Goal: Answer question/provide support: Share knowledge or assist other users

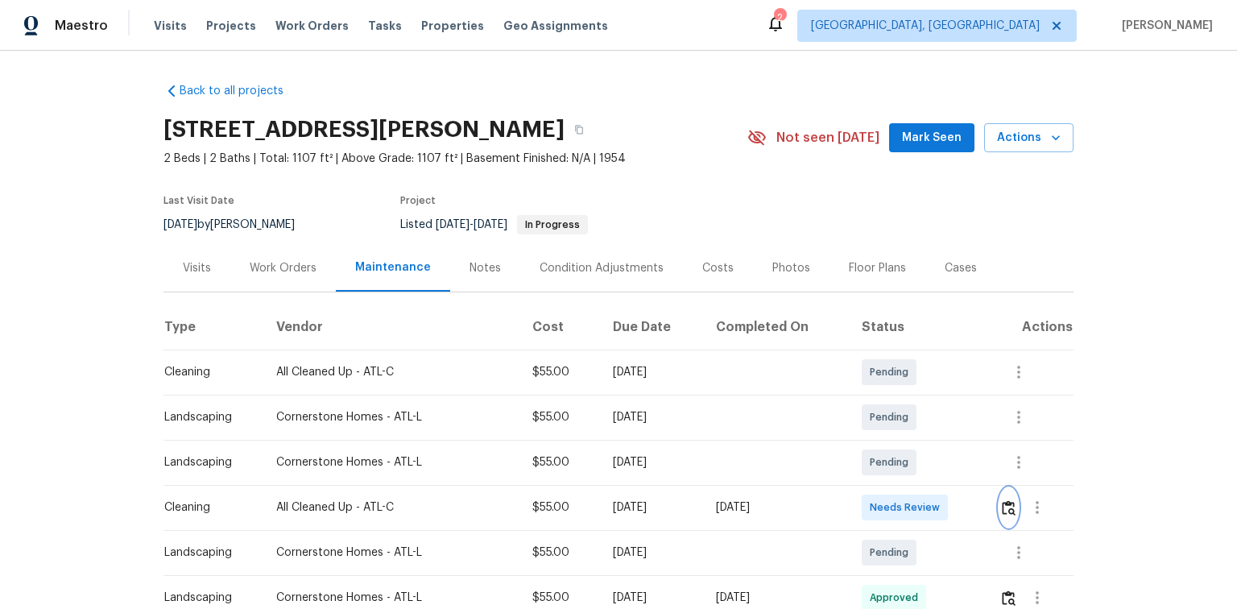
click at [1008, 507] on img "button" at bounding box center [1009, 507] width 14 height 15
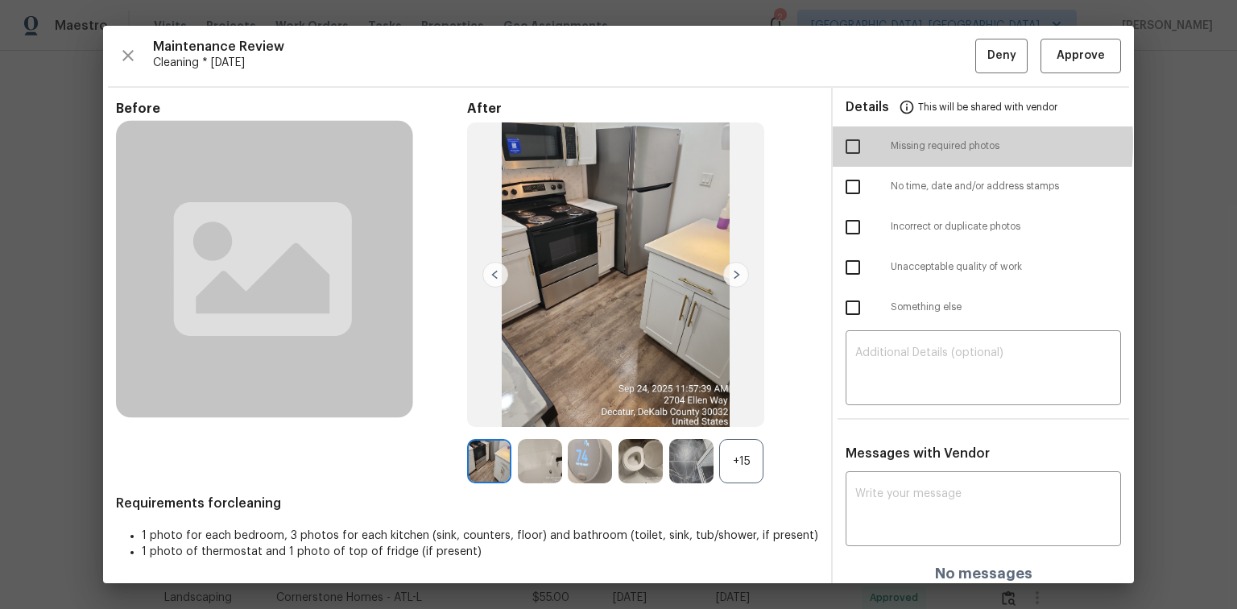
click at [850, 142] on input "checkbox" at bounding box center [853, 147] width 34 height 34
checkbox input "true"
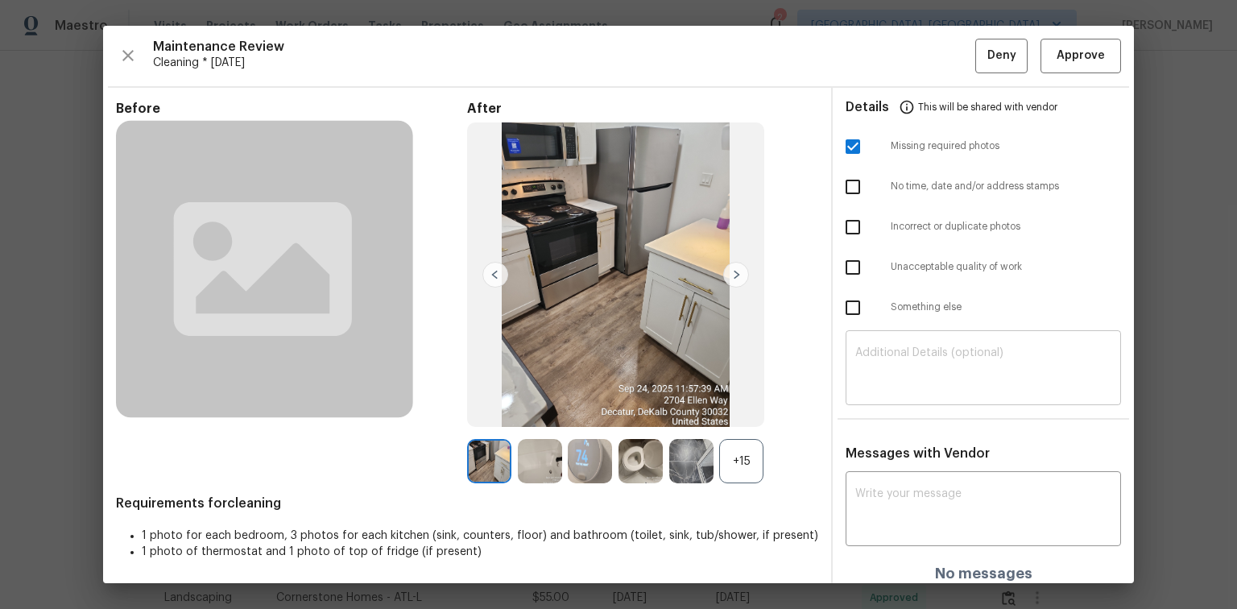
click at [941, 349] on textarea at bounding box center [983, 369] width 256 height 45
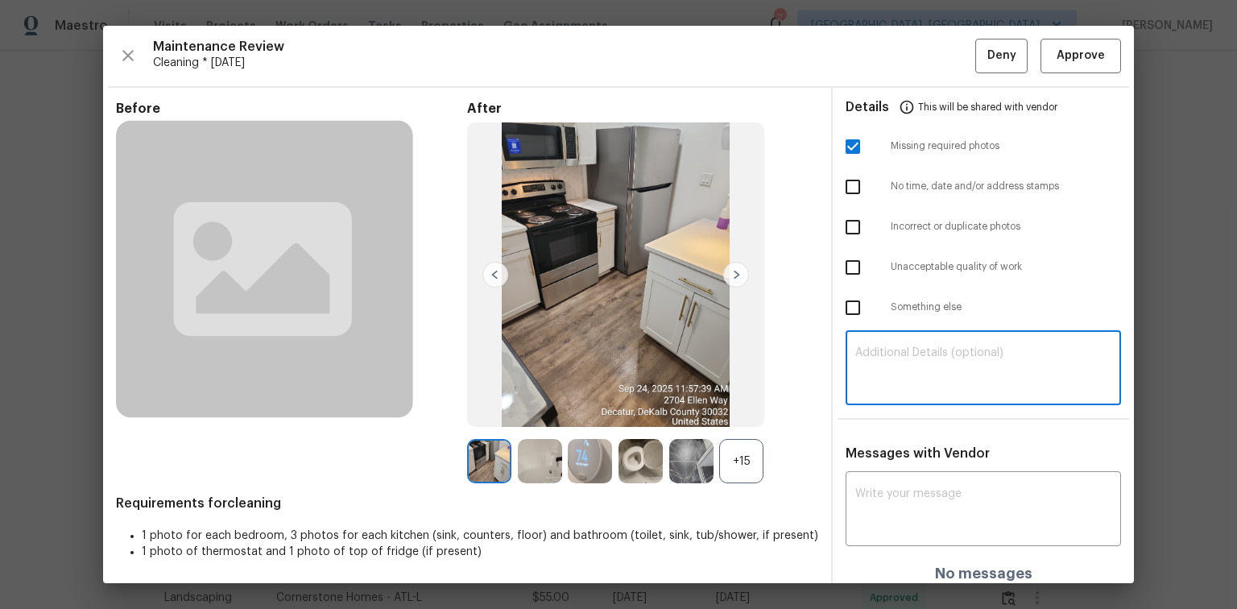
paste textarea "Maintenance Audit Team: Hello! Unfortunately, this Cleaning visit completed on …"
type textarea "Maintenance Audit Team: Hello! Unfortunately, this Cleaning visit completed on …"
click at [904, 499] on textarea at bounding box center [983, 510] width 256 height 45
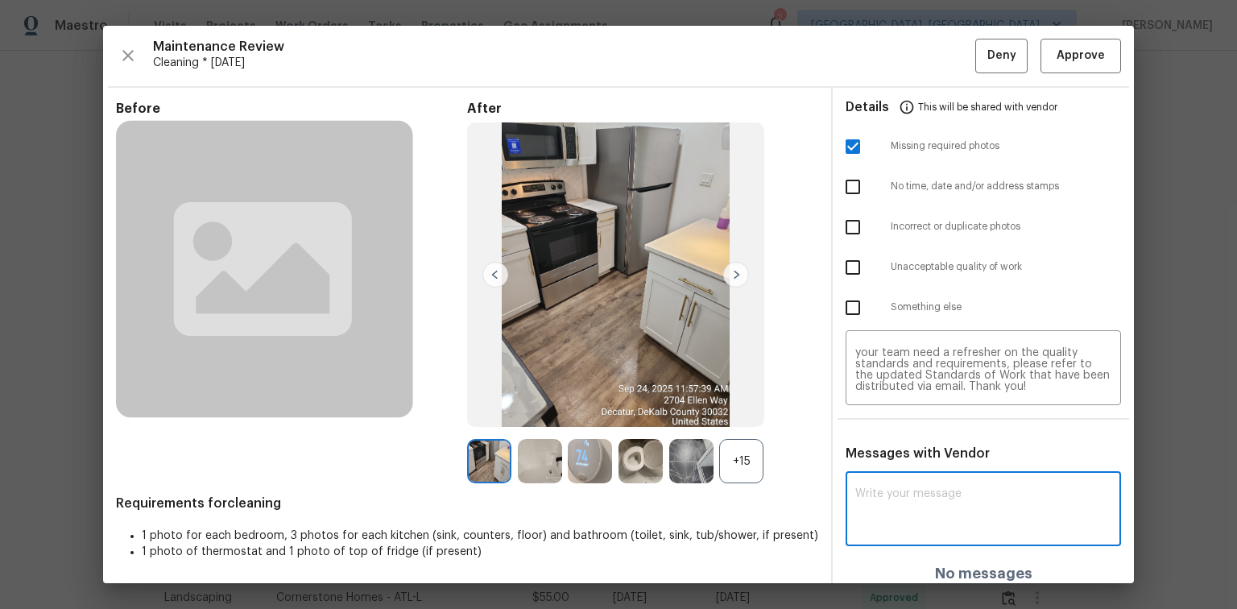
paste textarea "Maintenance Audit Team: Hello! Unfortunately, this Cleaning visit completed on …"
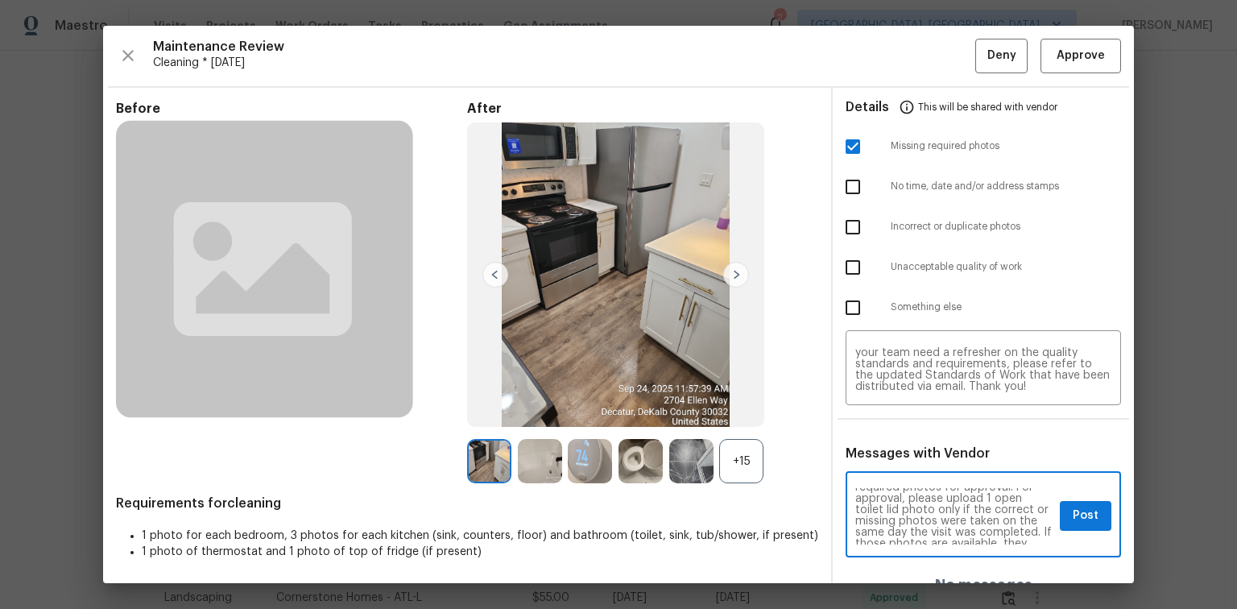
scroll to position [77, 0]
type textarea "Maintenance Audit Team: Hello! Unfortunately, this Cleaning visit completed on …"
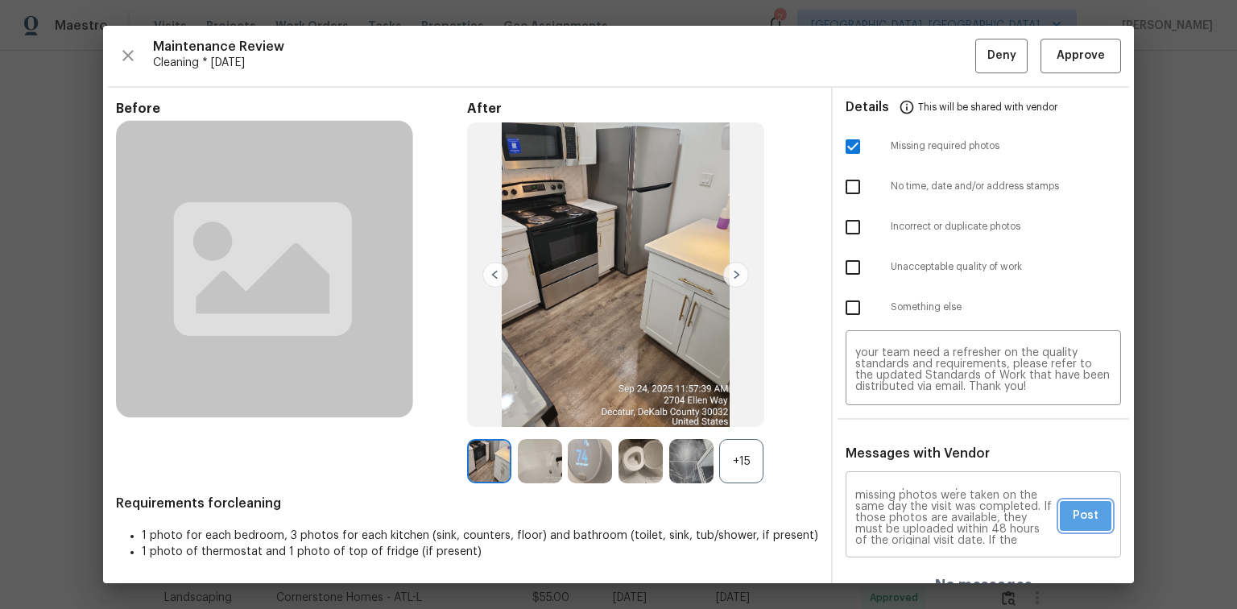
click at [1085, 519] on span "Post" at bounding box center [1086, 516] width 26 height 20
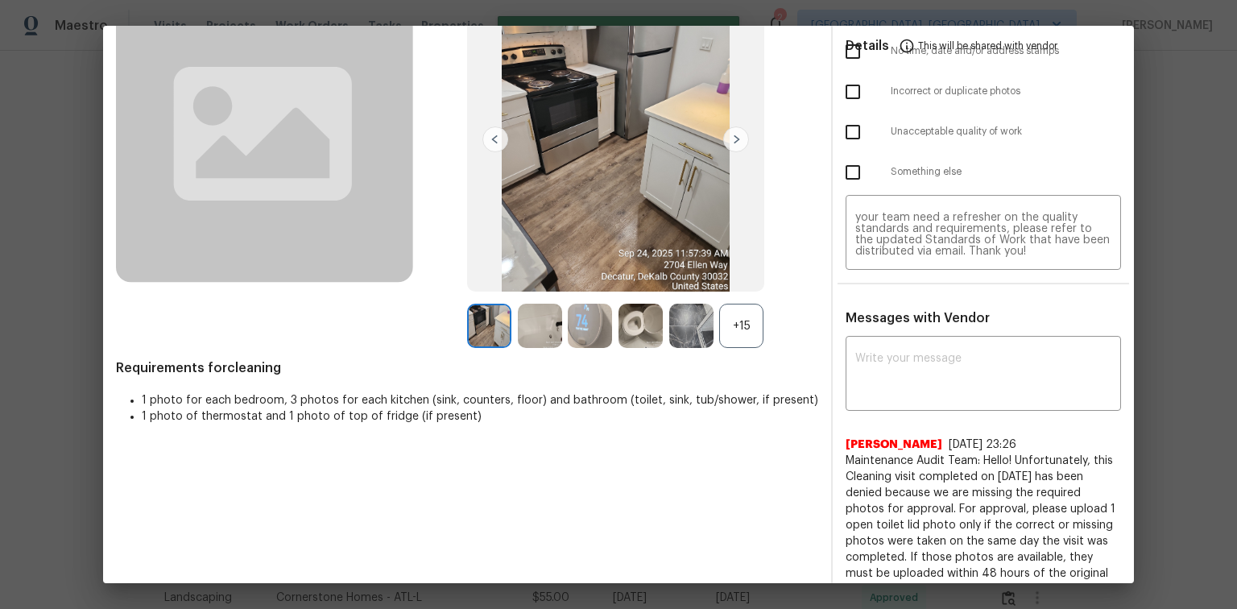
scroll to position [0, 0]
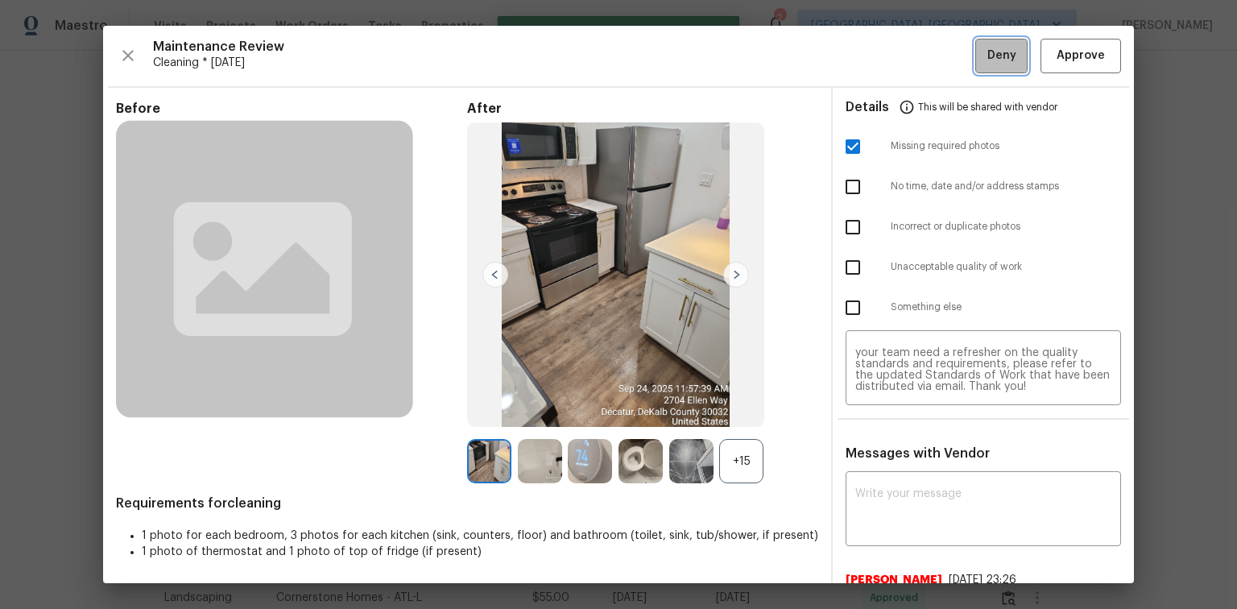
click at [987, 60] on span "Deny" at bounding box center [1001, 56] width 29 height 20
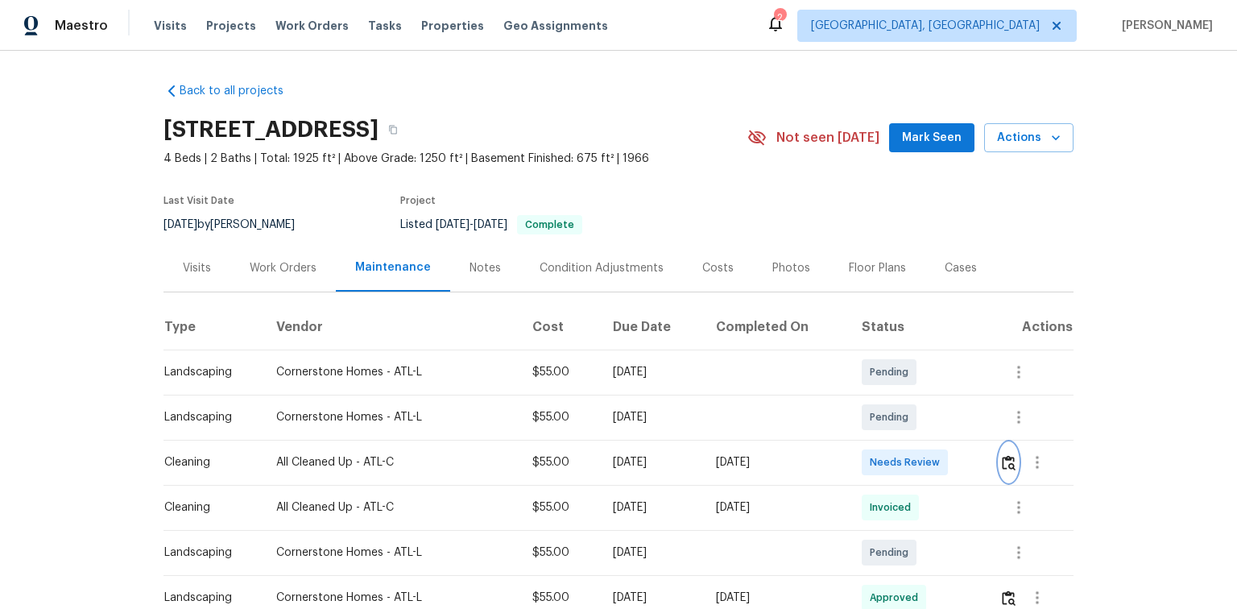
click at [1004, 464] on img "button" at bounding box center [1009, 462] width 14 height 15
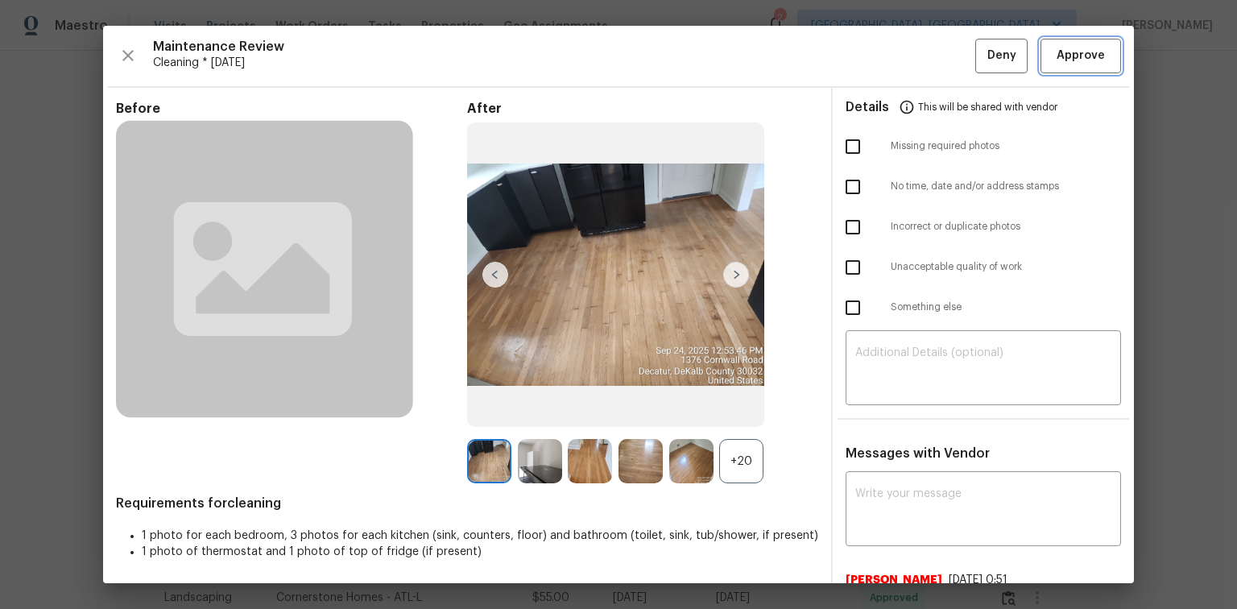
click at [1065, 68] on button "Approve" at bounding box center [1081, 56] width 81 height 35
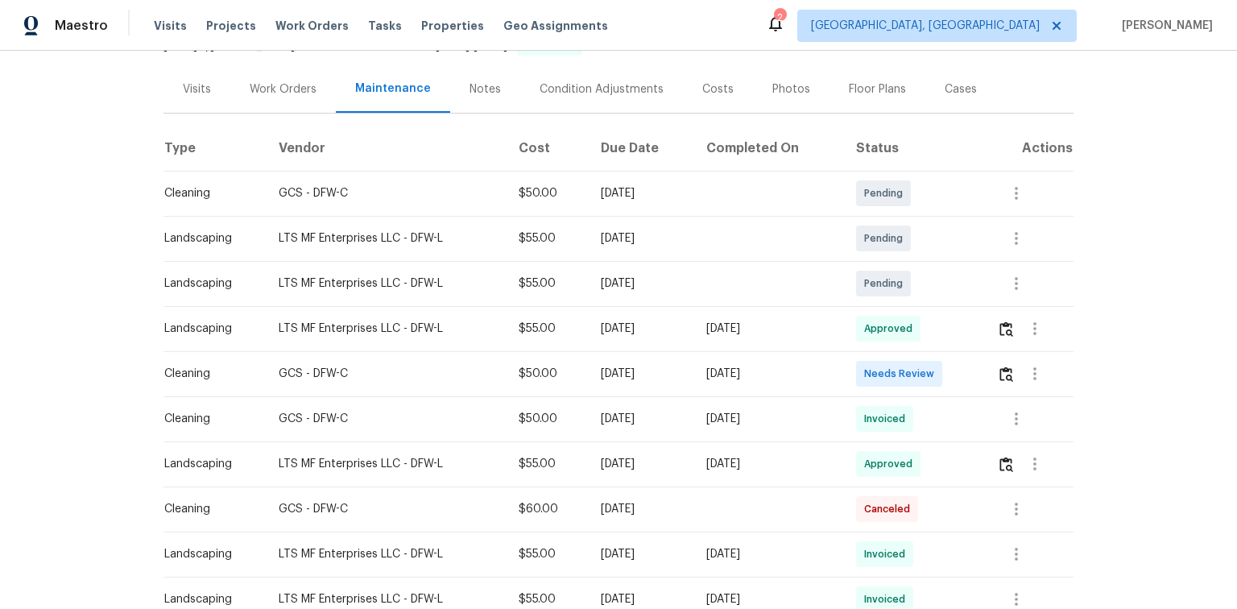
scroll to position [193, 0]
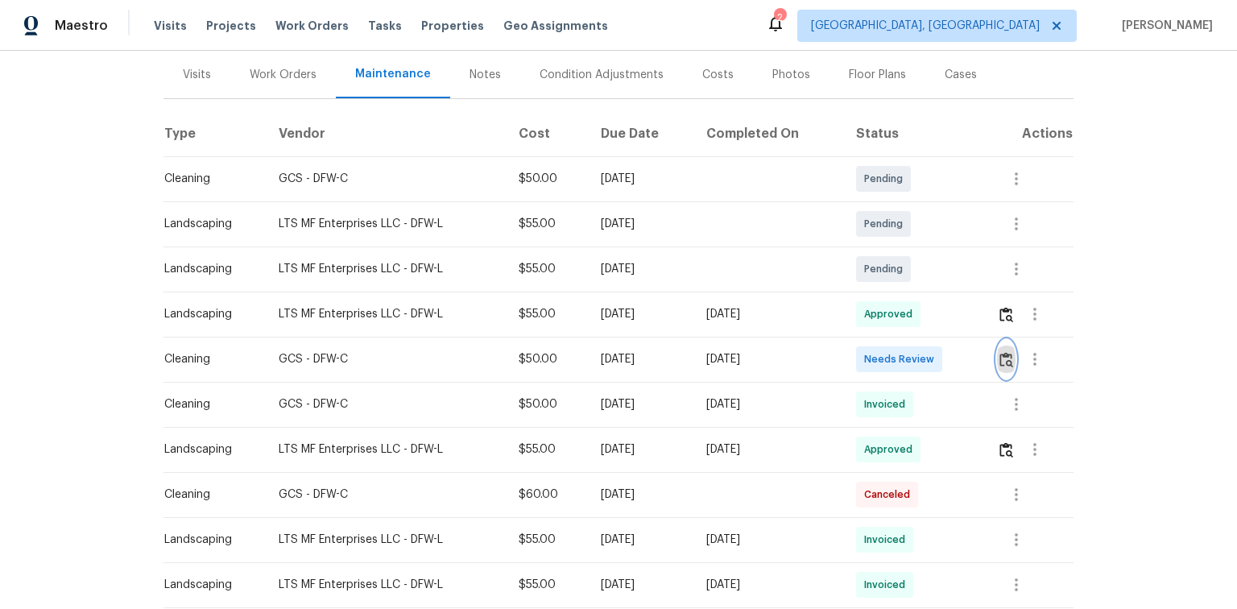
click at [1004, 359] on img "button" at bounding box center [1006, 359] width 14 height 15
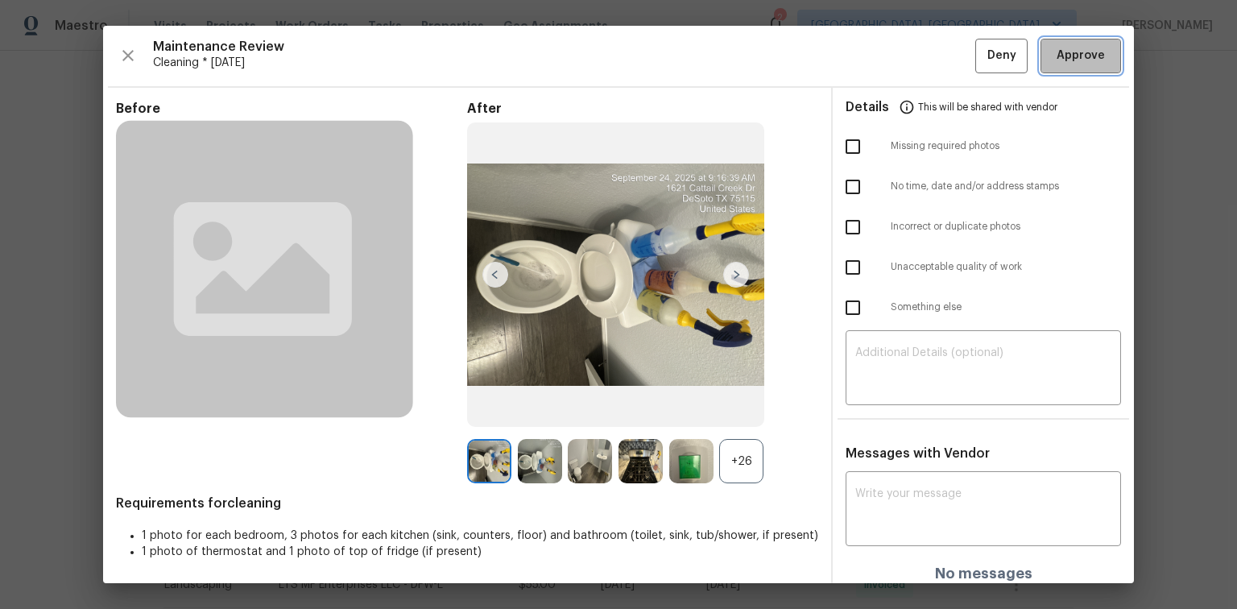
click at [1074, 56] on span "Approve" at bounding box center [1081, 56] width 48 height 20
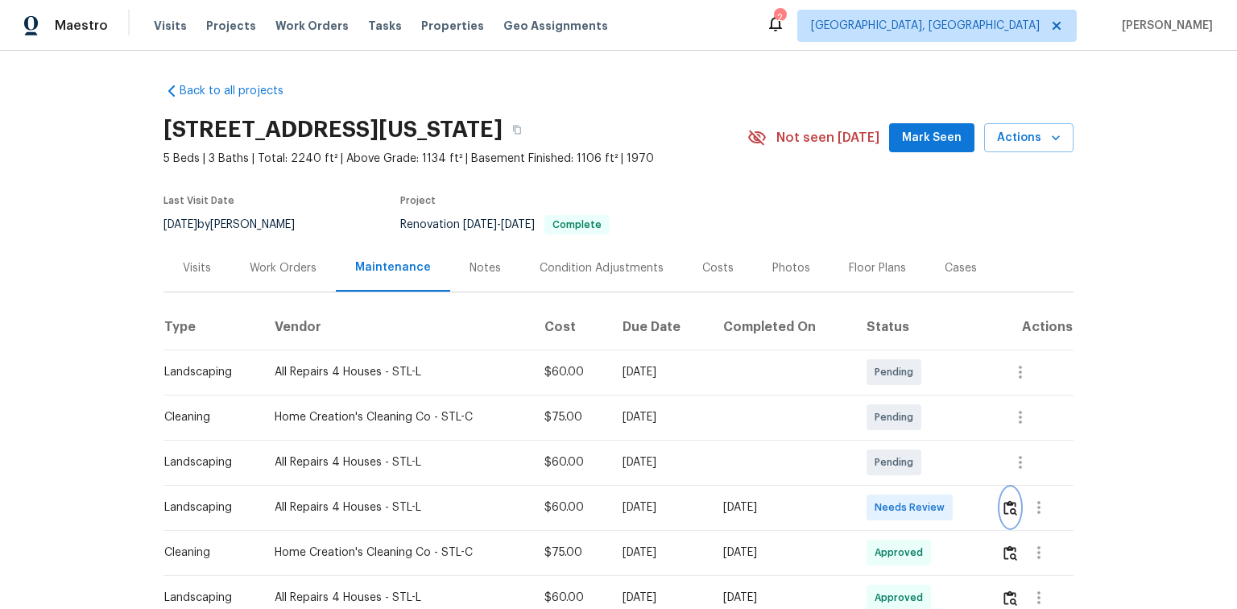
click at [1013, 506] on img "button" at bounding box center [1011, 507] width 14 height 15
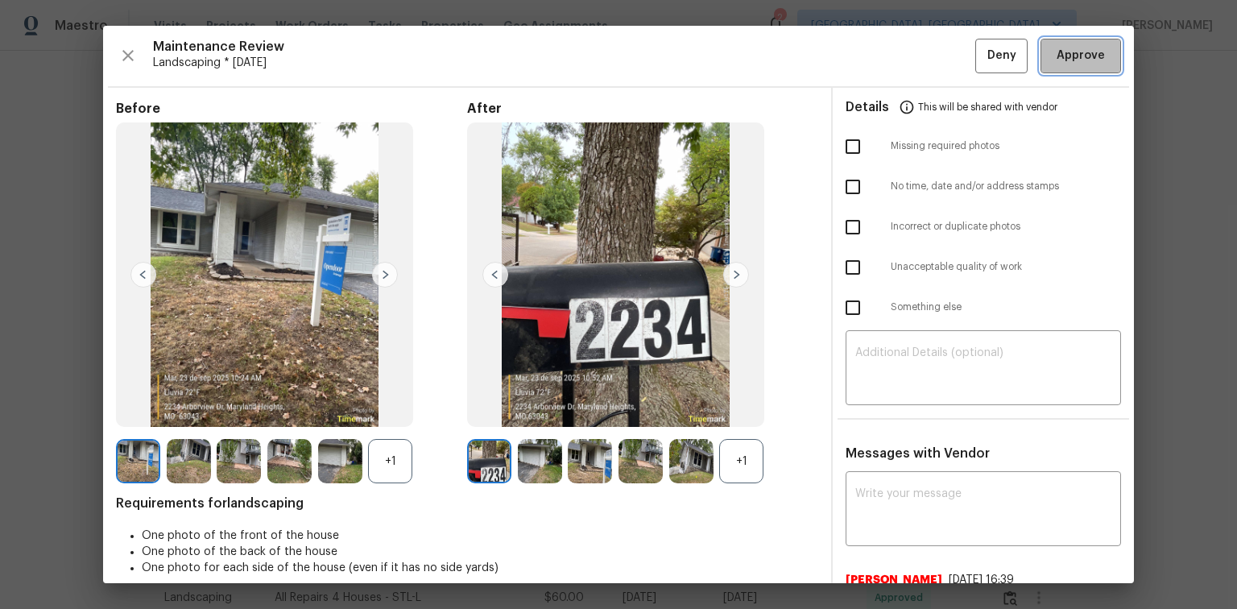
click at [1057, 55] on span "Approve" at bounding box center [1081, 56] width 48 height 20
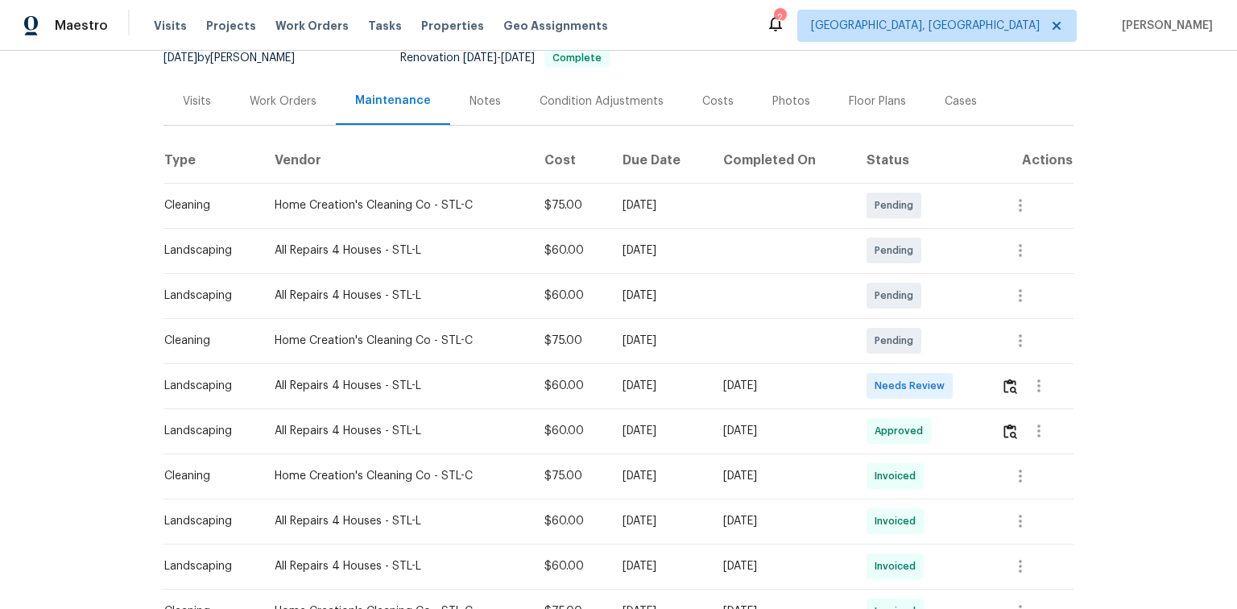
scroll to position [193, 0]
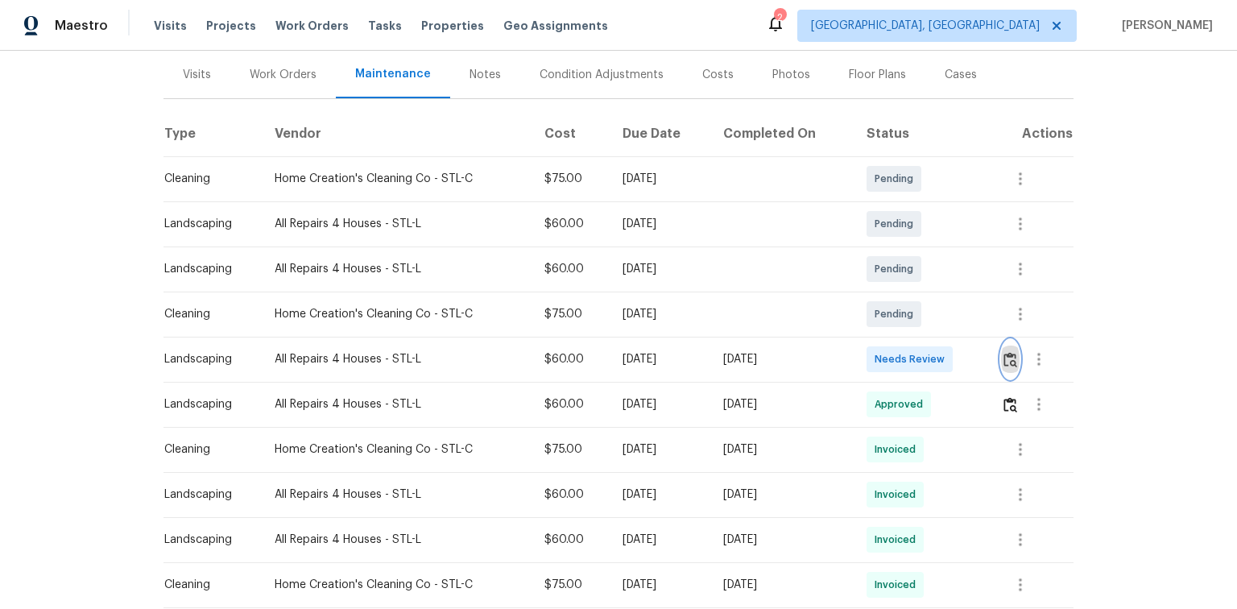
click at [1013, 361] on img "button" at bounding box center [1011, 359] width 14 height 15
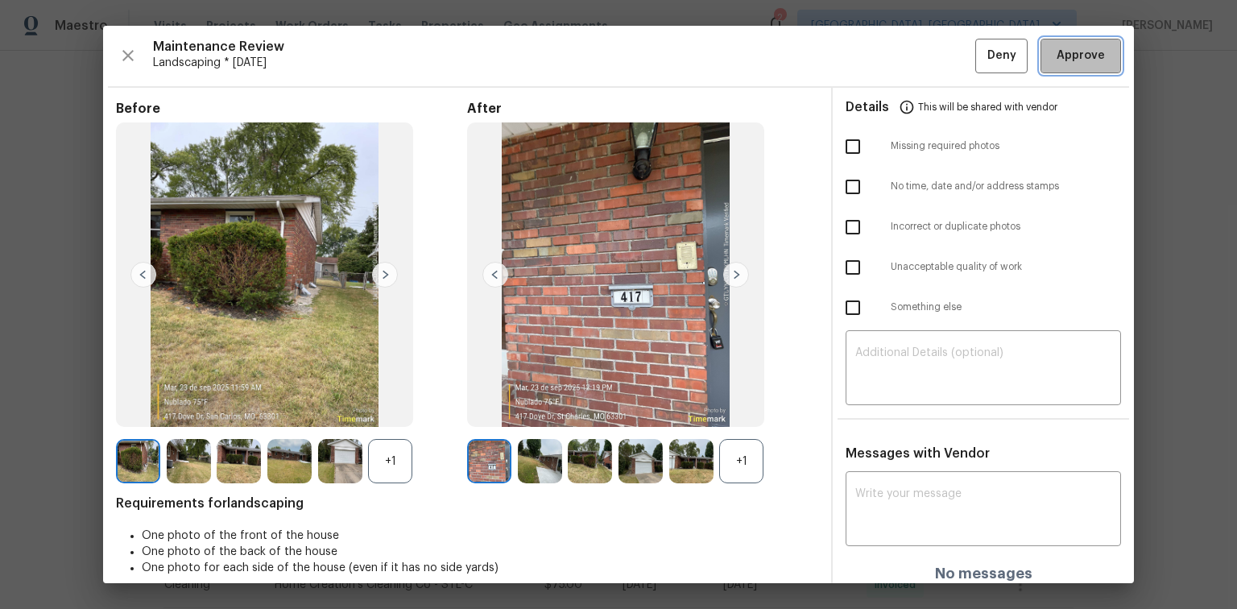
click at [1057, 63] on span "Approve" at bounding box center [1081, 56] width 48 height 20
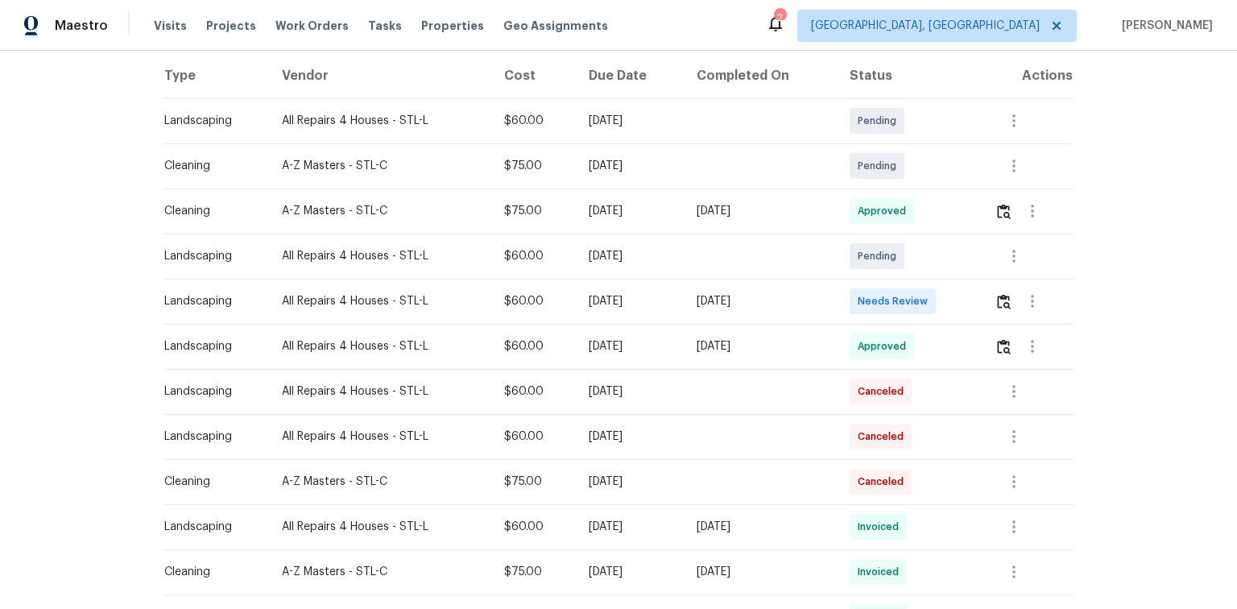
scroll to position [258, 0]
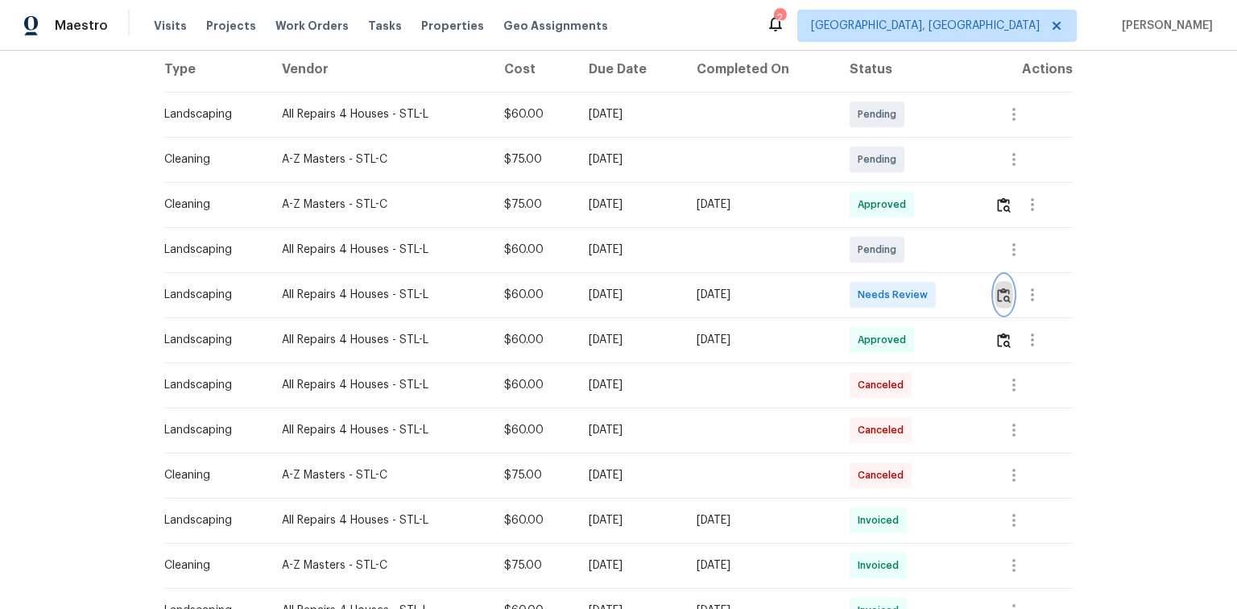
click at [1005, 291] on img "button" at bounding box center [1004, 295] width 14 height 15
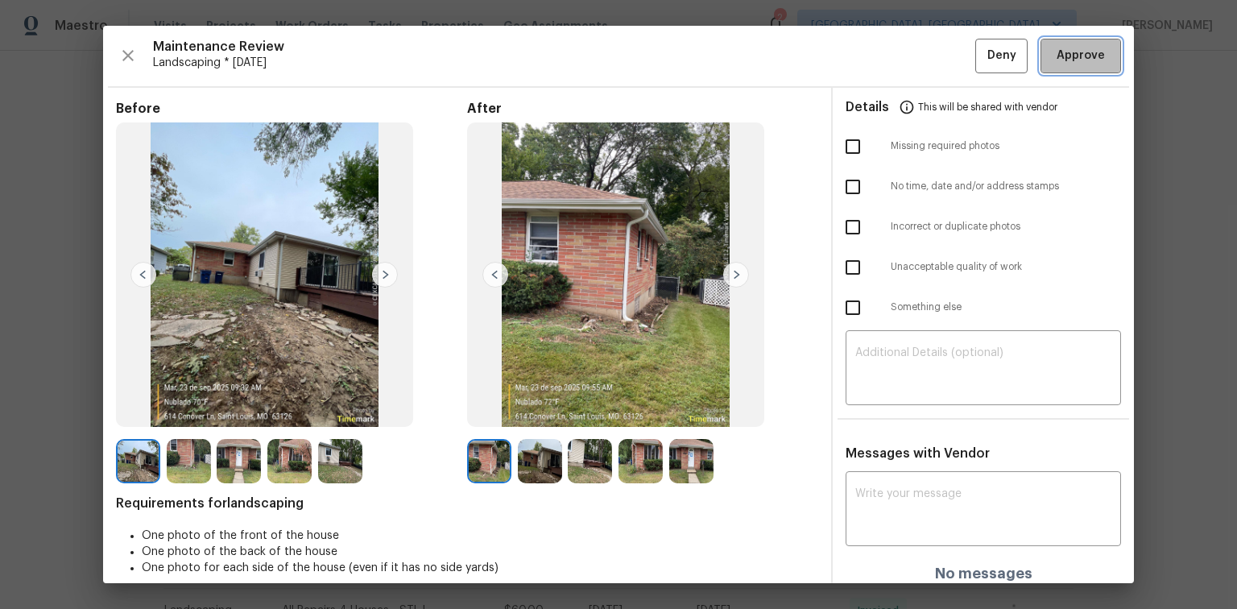
click at [1041, 56] on button "Approve" at bounding box center [1081, 56] width 81 height 35
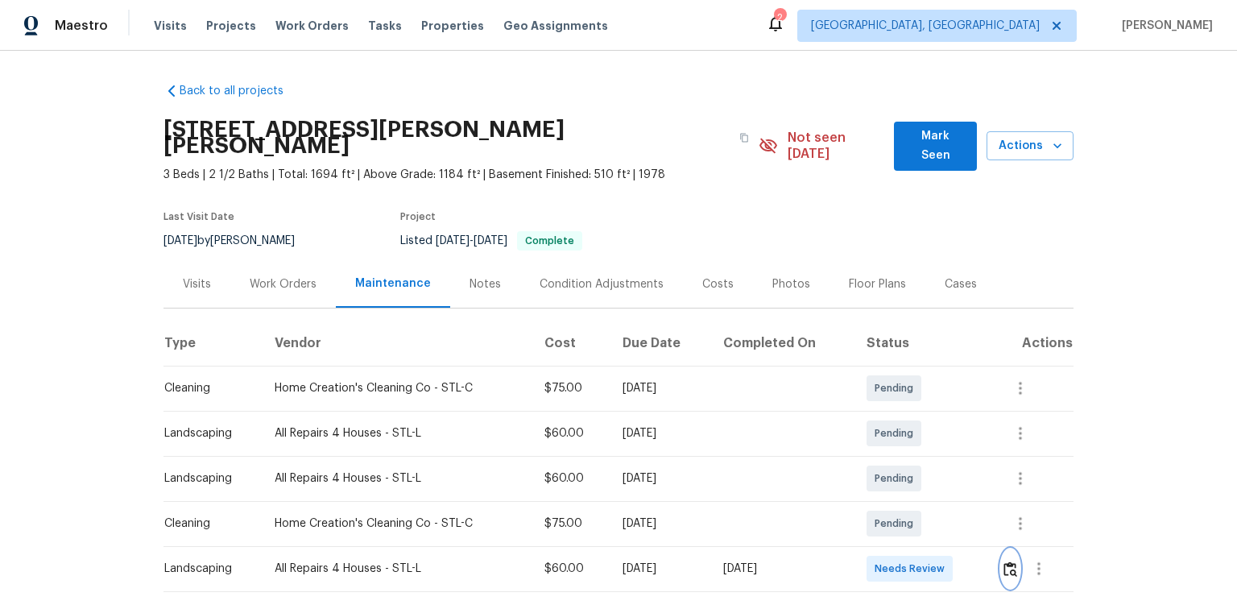
click at [1005, 561] on img "button" at bounding box center [1011, 568] width 14 height 15
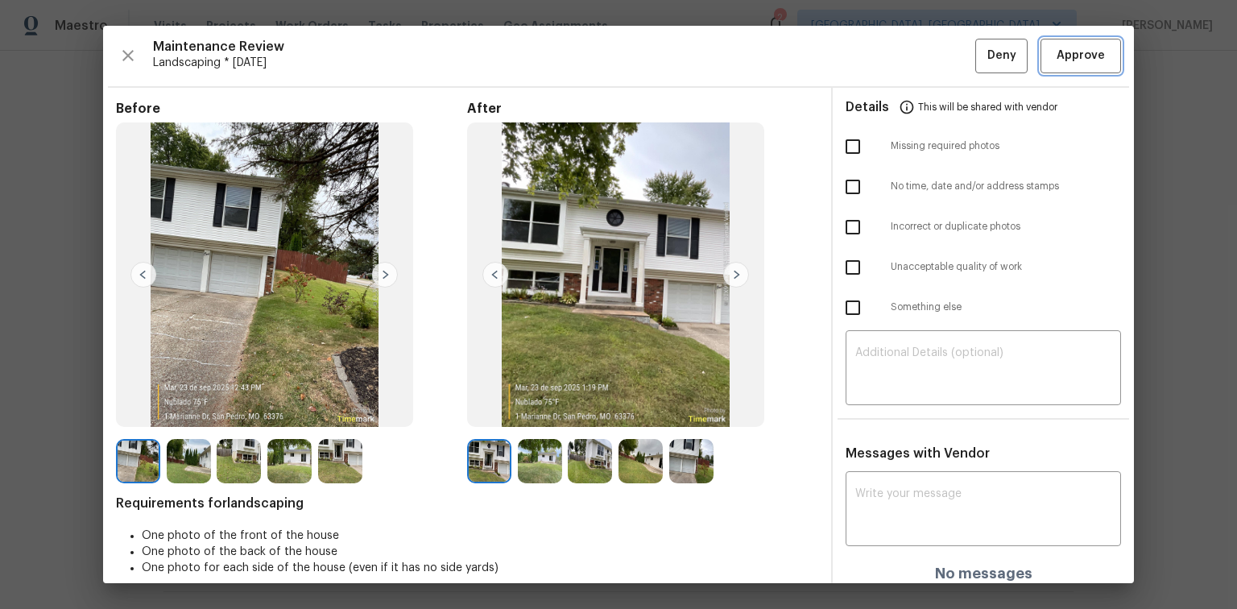
click at [1053, 67] on button "Approve" at bounding box center [1081, 56] width 81 height 35
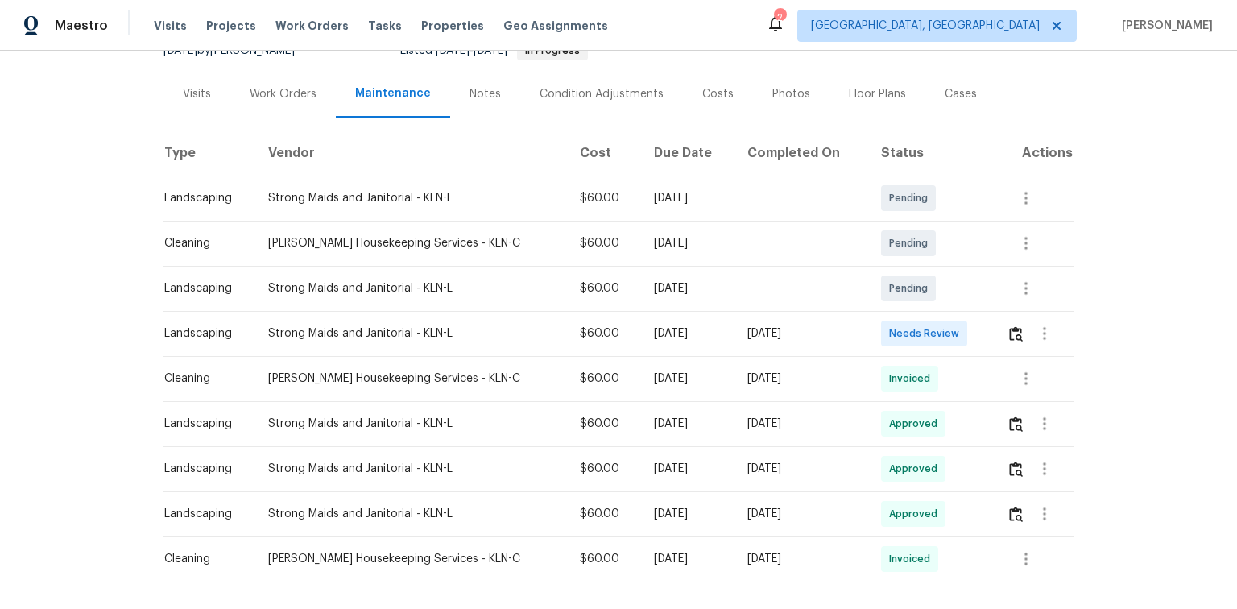
scroll to position [193, 0]
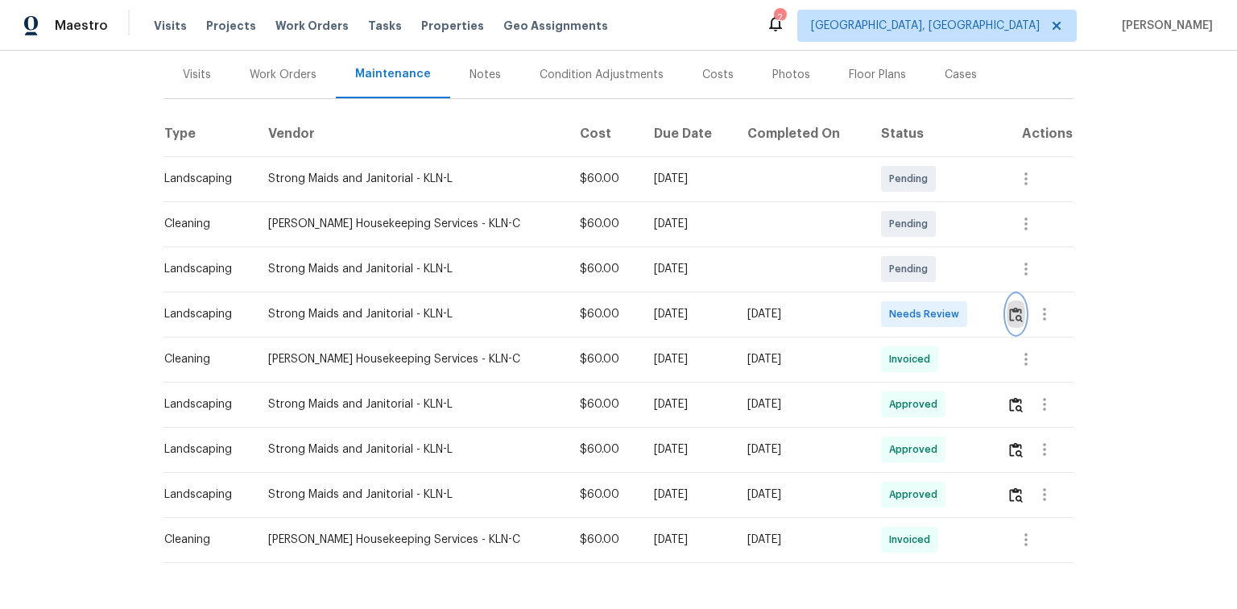
click at [1009, 309] on img "button" at bounding box center [1016, 314] width 14 height 15
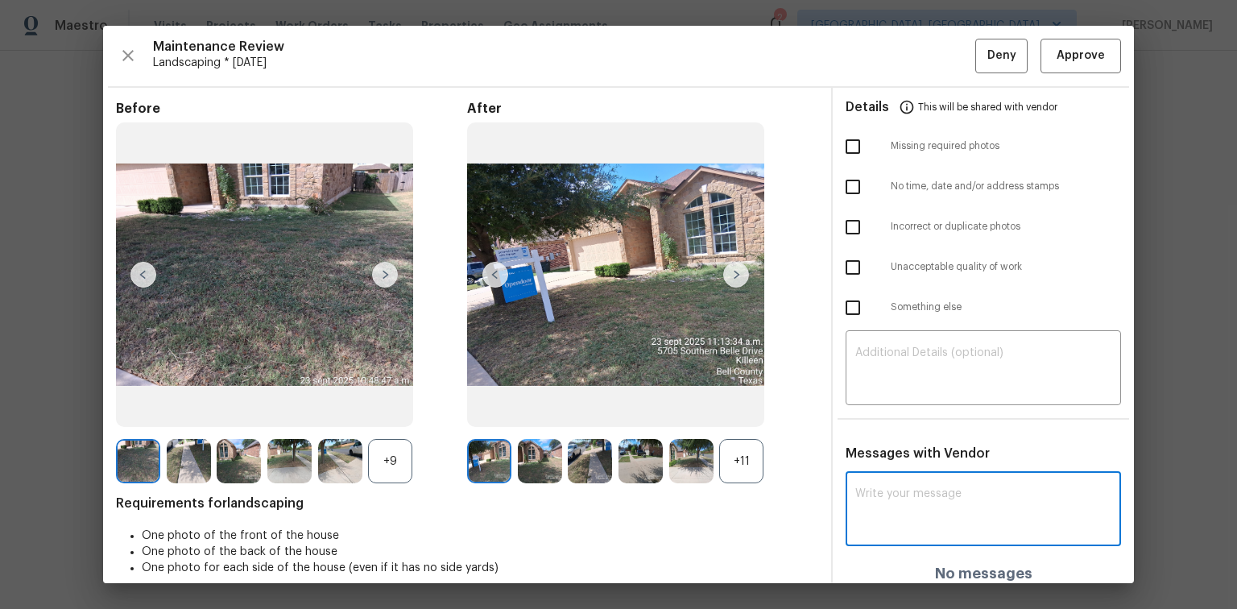
click at [887, 510] on textarea at bounding box center [983, 510] width 256 height 45
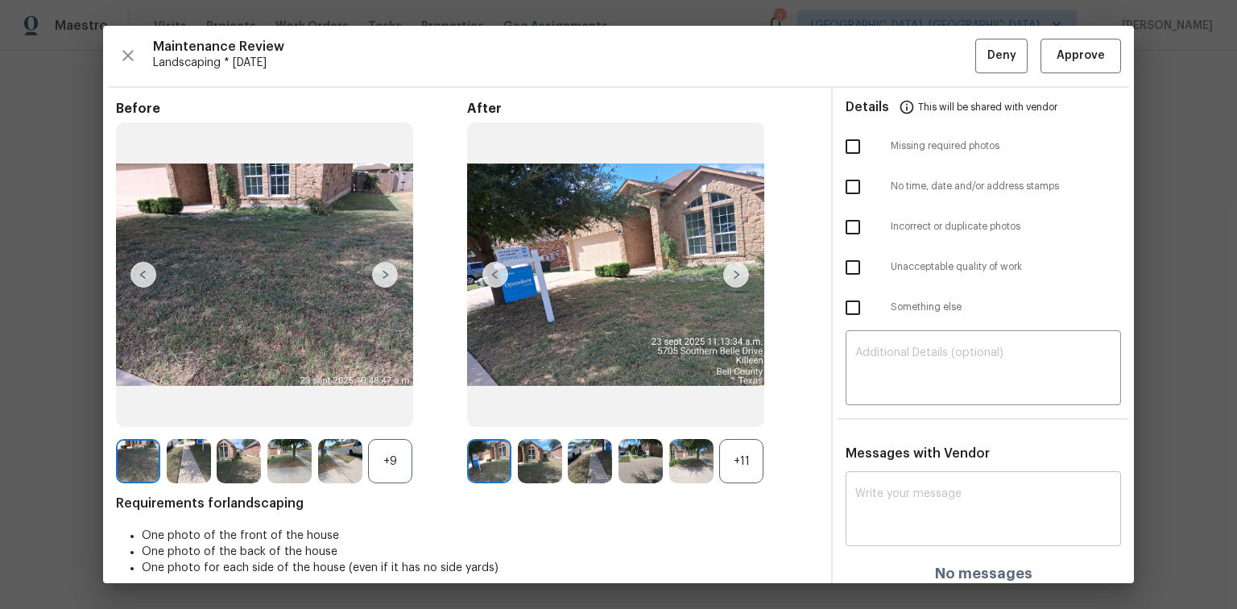
click at [857, 488] on textarea at bounding box center [983, 510] width 256 height 45
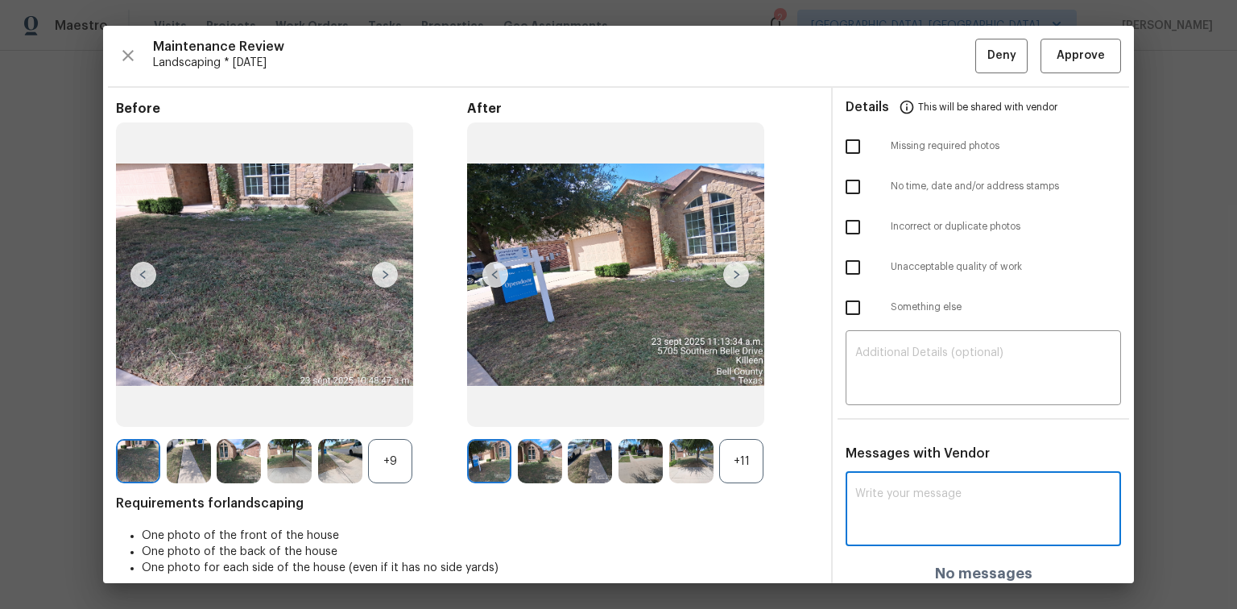
paste textarea "Maintenance Audit Team: Hello! After further review the visit has been approved…"
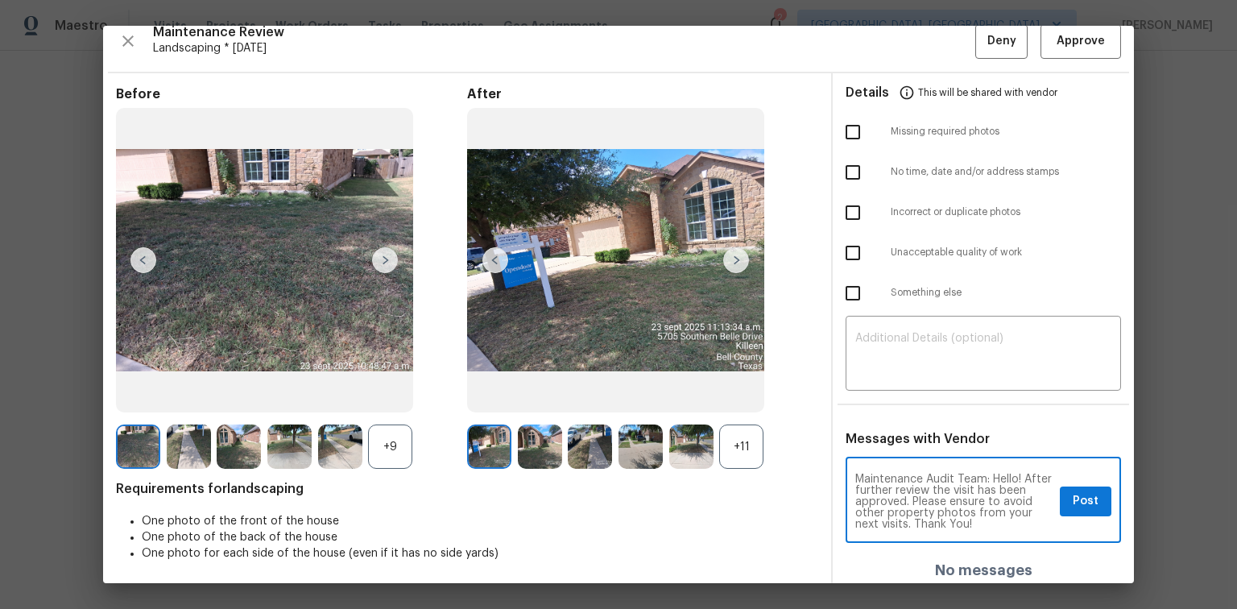
scroll to position [21, 0]
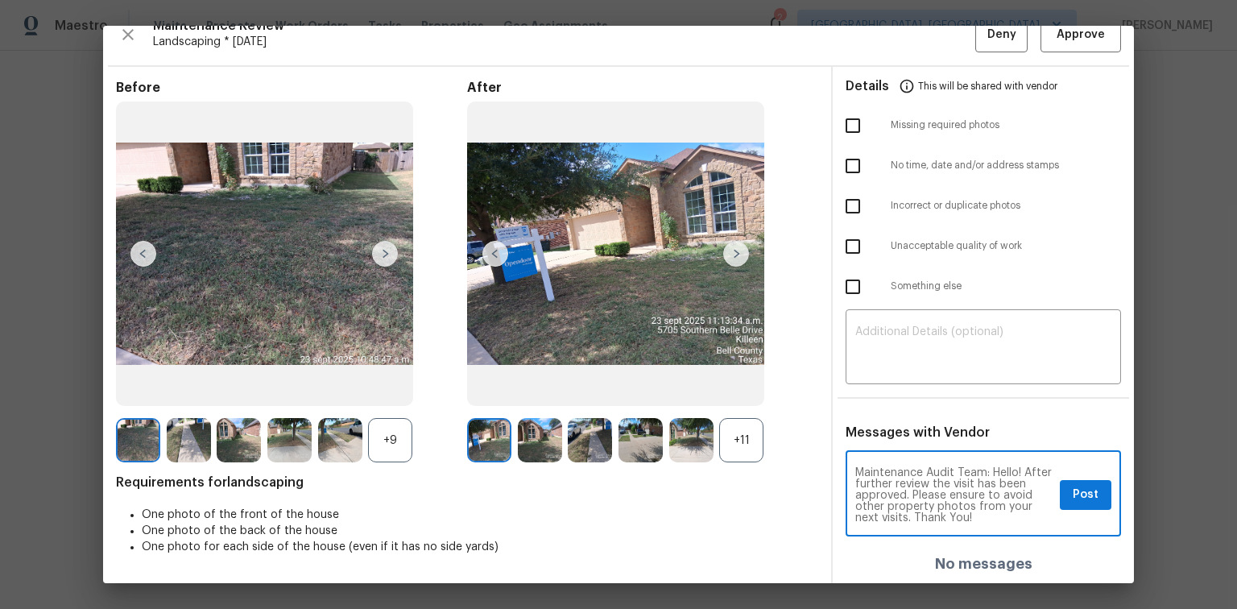
click at [995, 503] on textarea "Maintenance Audit Team: Hello! After further review the visit has been approved…" at bounding box center [954, 495] width 198 height 56
click at [860, 504] on textarea "Maintenance Audit Team: Hello! After further review the visit has been approved…" at bounding box center [954, 495] width 198 height 56
click at [957, 506] on textarea "Maintenance Audit Team: Hello! After further review the visit has been approved…" at bounding box center [954, 495] width 198 height 56
drag, startPoint x: 850, startPoint y: 473, endPoint x: 859, endPoint y: 484, distance: 14.3
click at [859, 484] on textarea "Maintenance Audit Team: Hello! After further review the visit has been approved…" at bounding box center [954, 495] width 198 height 56
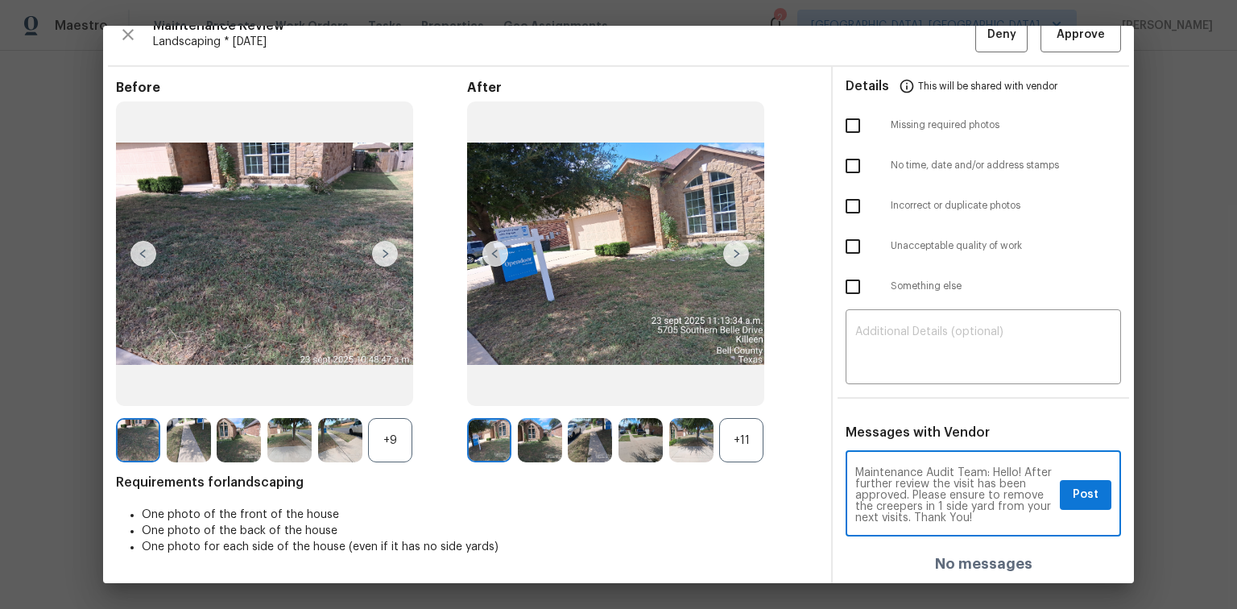
drag, startPoint x: 931, startPoint y: 489, endPoint x: 957, endPoint y: 513, distance: 35.3
click at [957, 513] on textarea "Maintenance Audit Team: Hello! After further review the visit has been approved…" at bounding box center [954, 495] width 198 height 56
type textarea "Maintenance Audit Team: Hello! After further review the visit has been approved…"
click at [961, 515] on textarea "Maintenance Audit Team: Hello! After further review the visit has been approved…" at bounding box center [954, 495] width 198 height 56
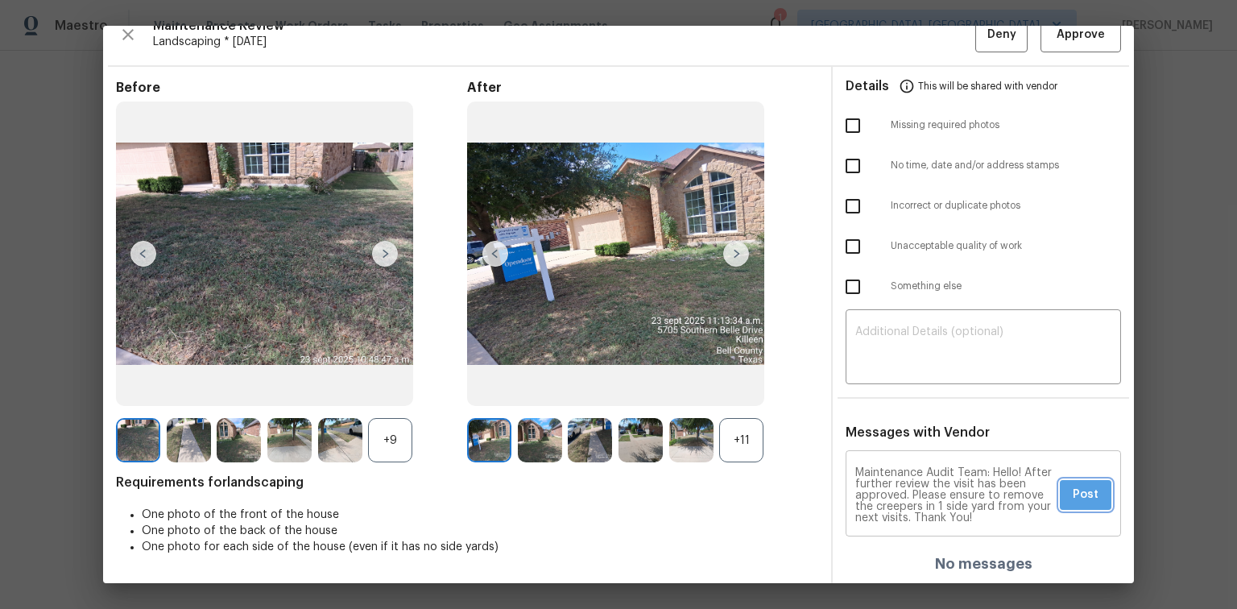
click at [1073, 495] on span "Post" at bounding box center [1086, 495] width 26 height 20
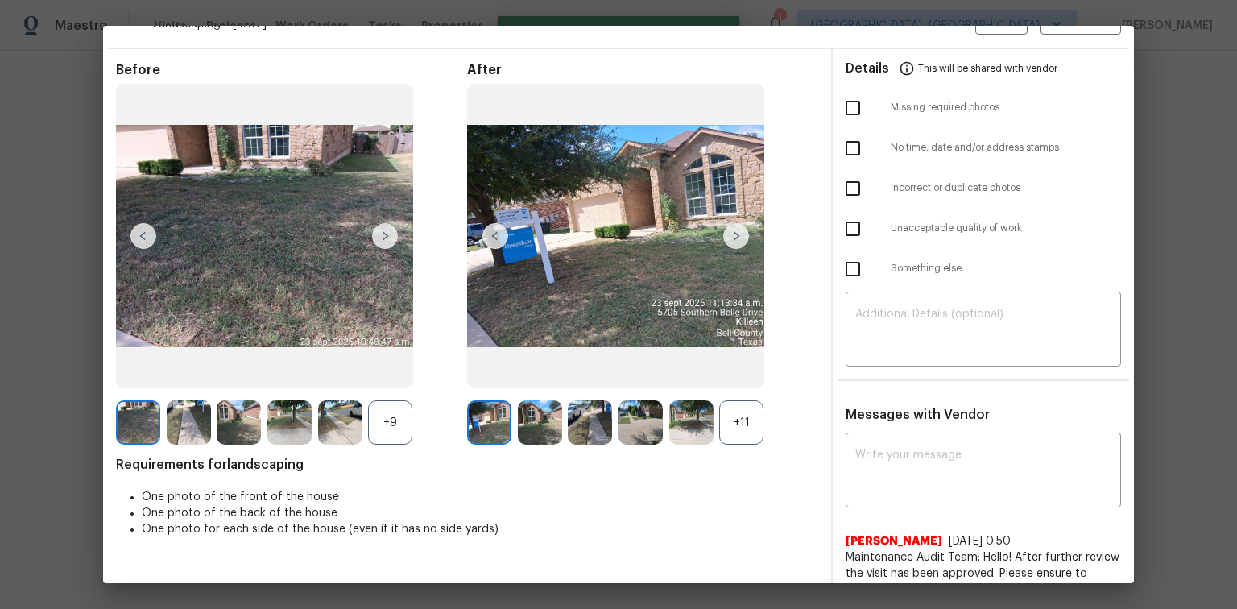
scroll to position [0, 0]
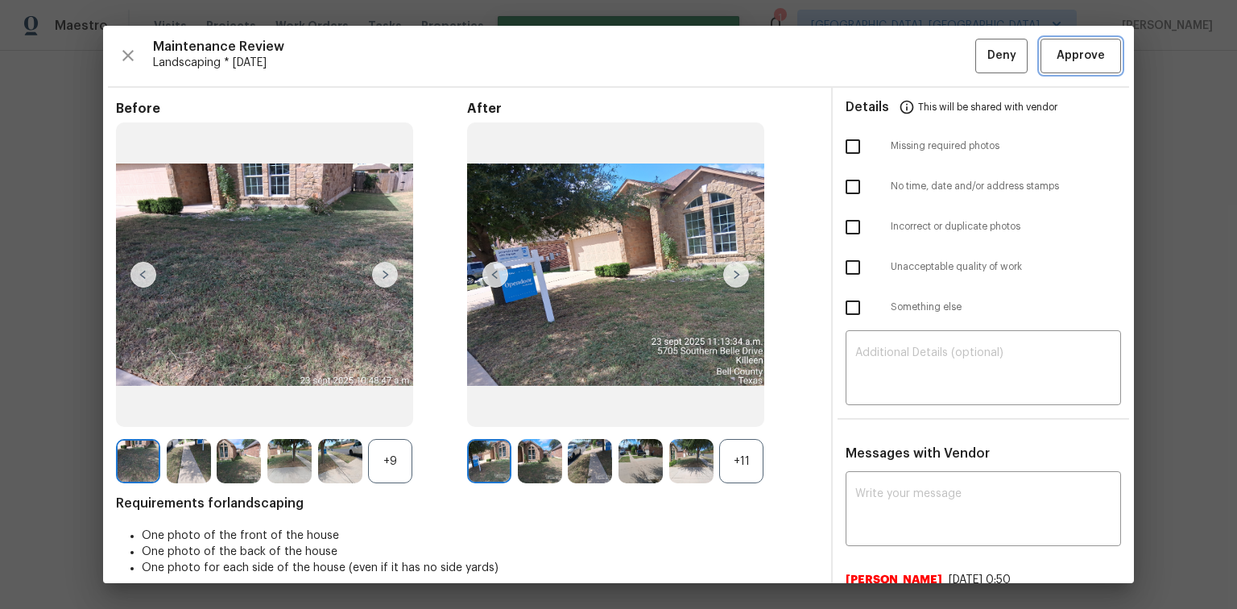
click at [1075, 62] on span "Approve" at bounding box center [1081, 56] width 48 height 20
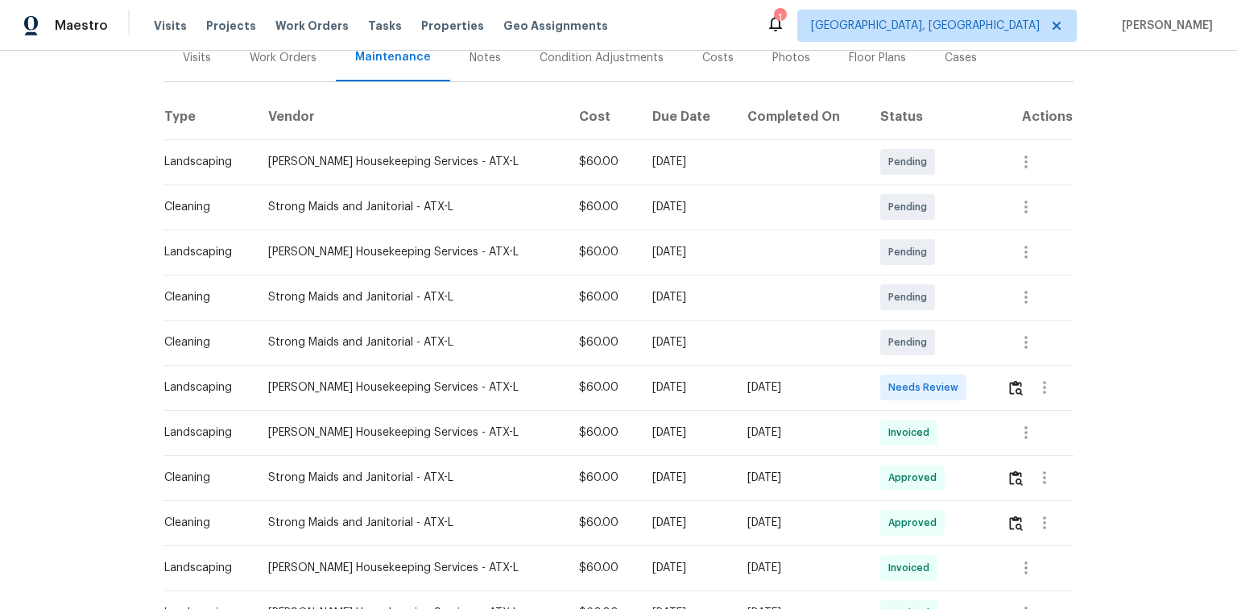
scroll to position [258, 0]
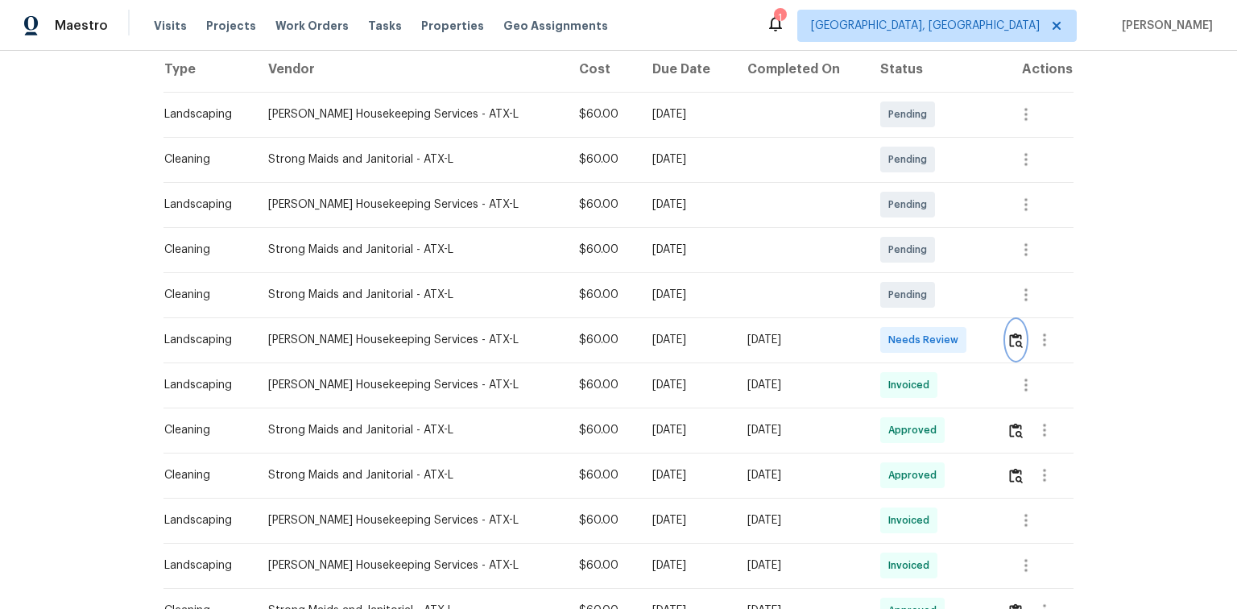
click at [1009, 337] on img "button" at bounding box center [1016, 340] width 14 height 15
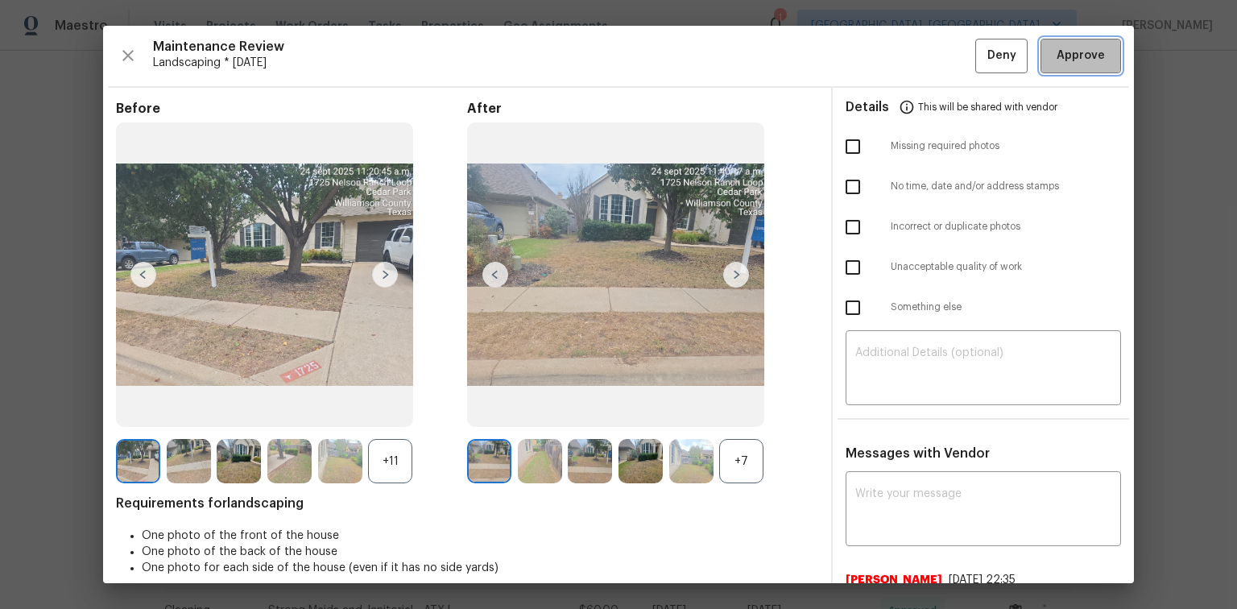
click at [1067, 61] on span "Approve" at bounding box center [1081, 56] width 48 height 20
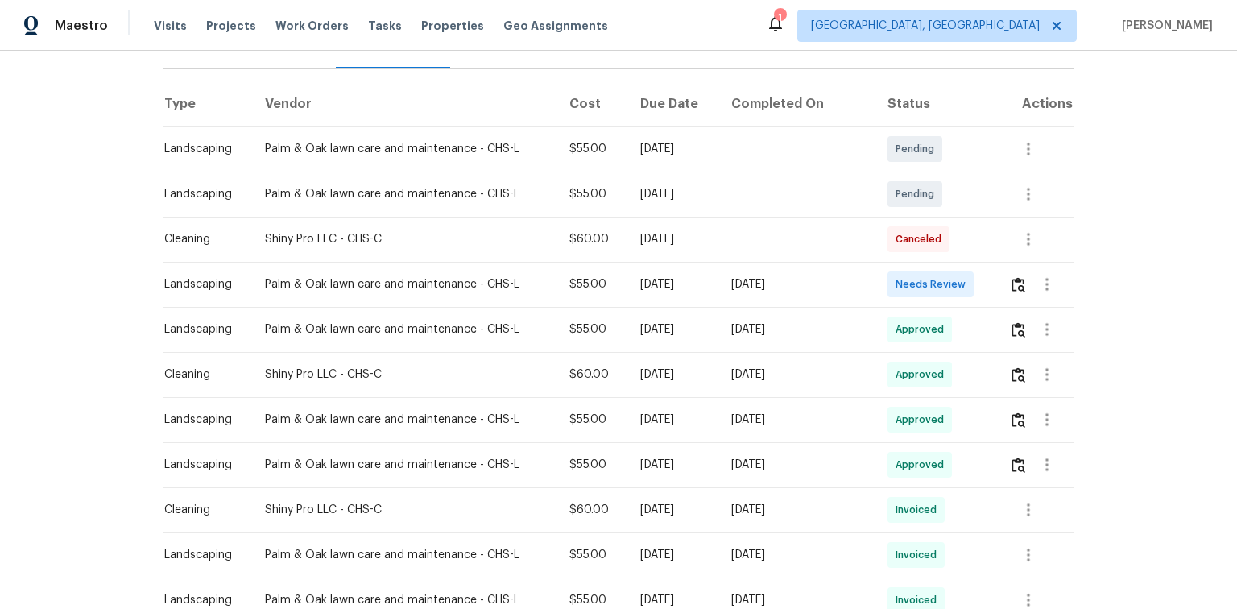
scroll to position [258, 0]
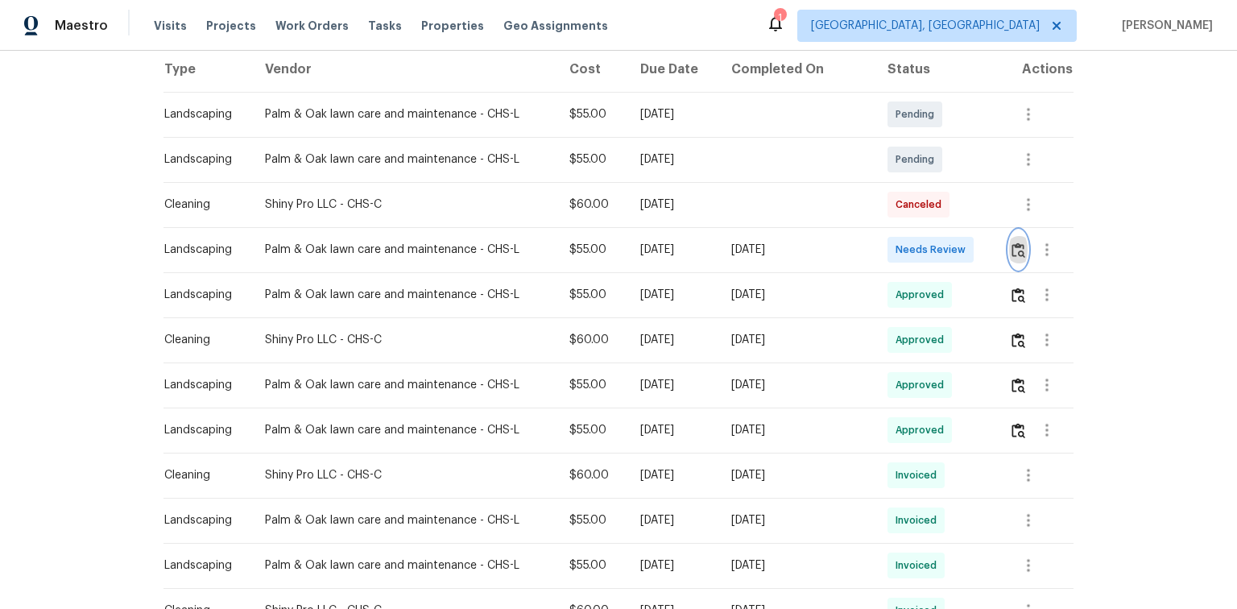
click at [1014, 250] on img "button" at bounding box center [1019, 249] width 14 height 15
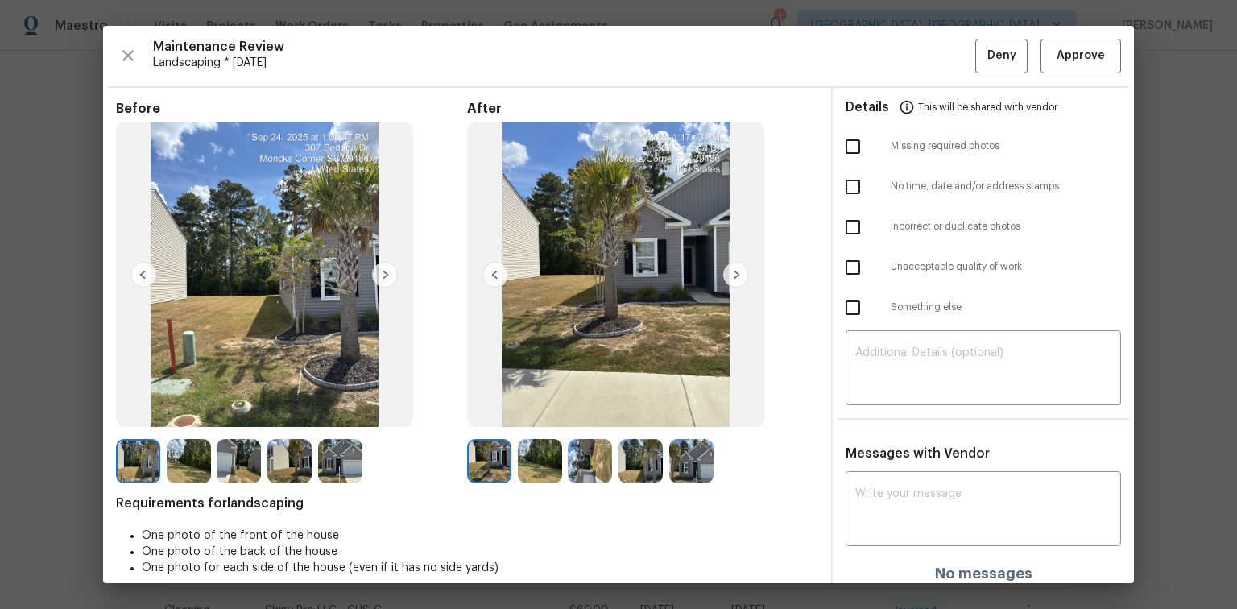
click at [732, 273] on img at bounding box center [736, 275] width 26 height 26
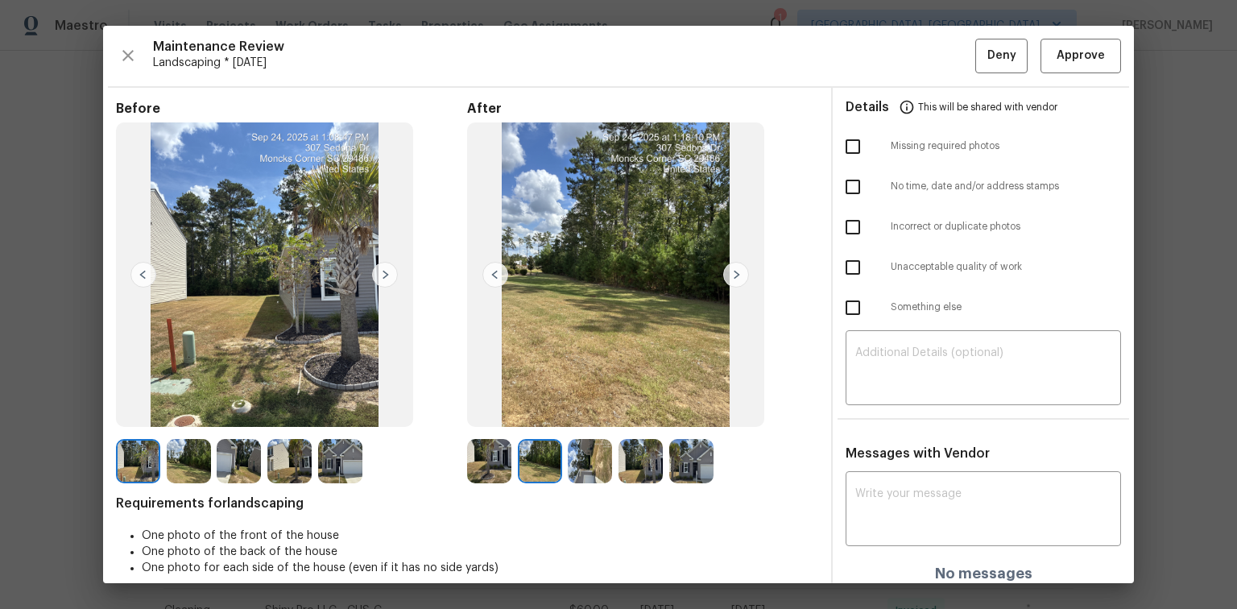
click at [738, 270] on img at bounding box center [736, 275] width 26 height 26
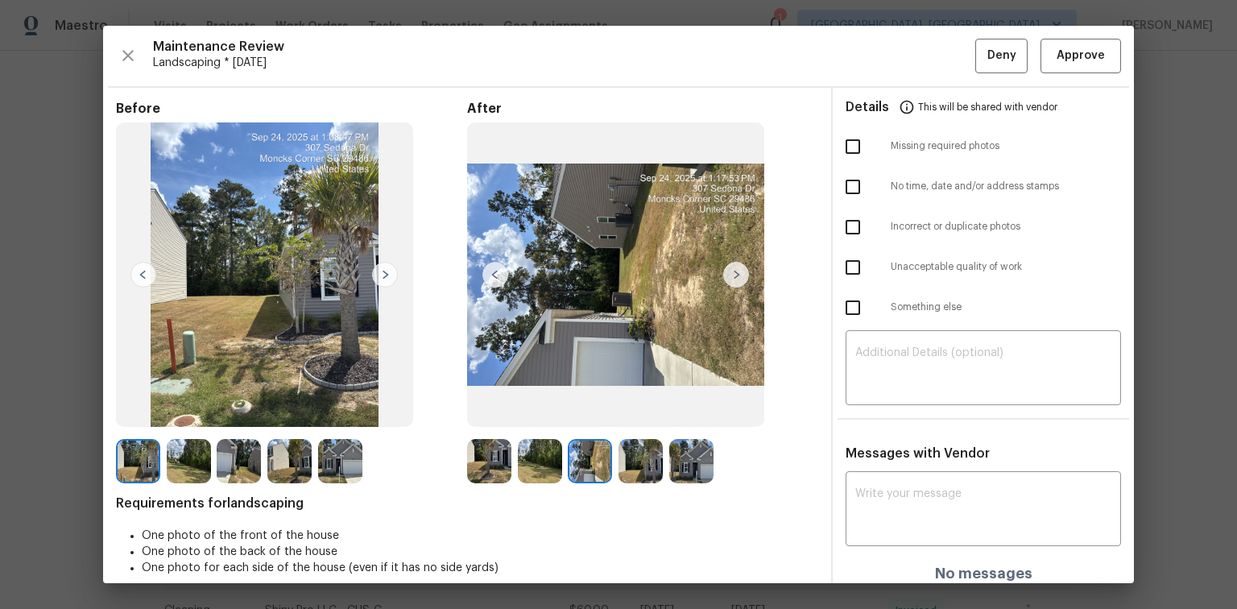
click at [738, 270] on img at bounding box center [736, 275] width 26 height 26
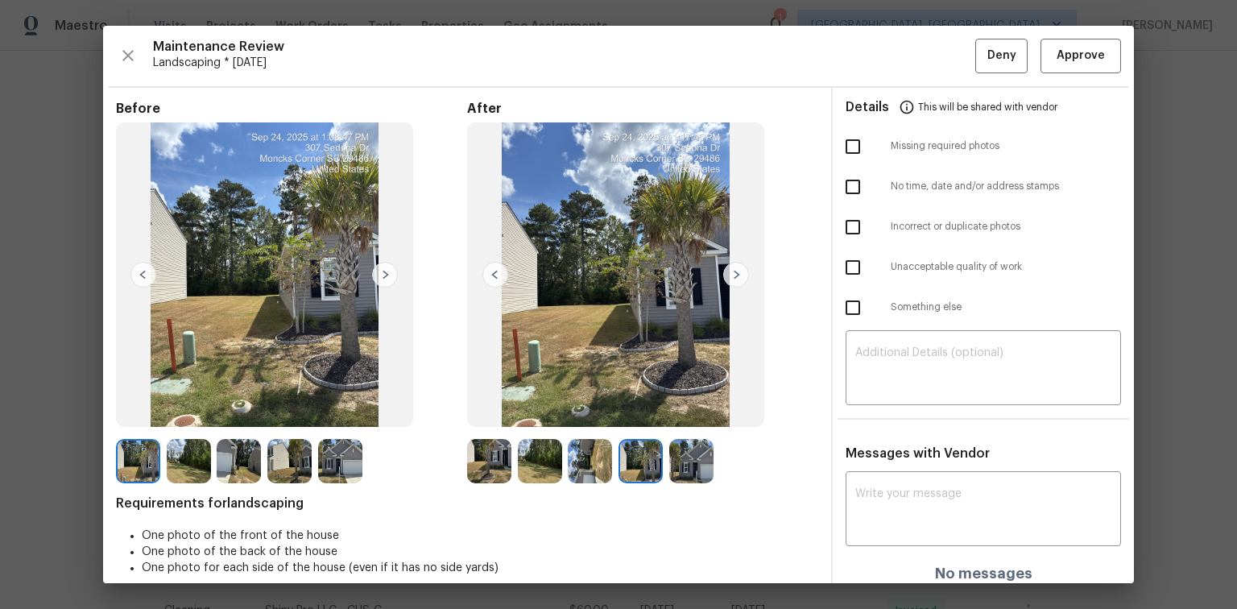
click at [738, 270] on img at bounding box center [736, 275] width 26 height 26
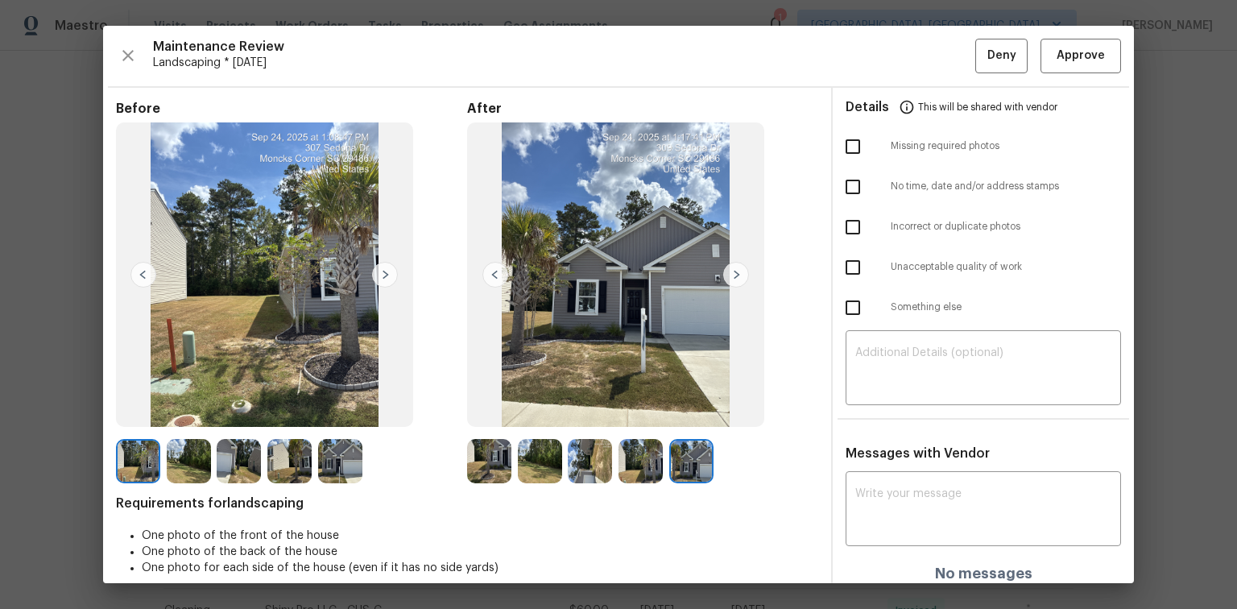
click at [738, 270] on img at bounding box center [736, 275] width 26 height 26
click at [390, 272] on img at bounding box center [385, 275] width 26 height 26
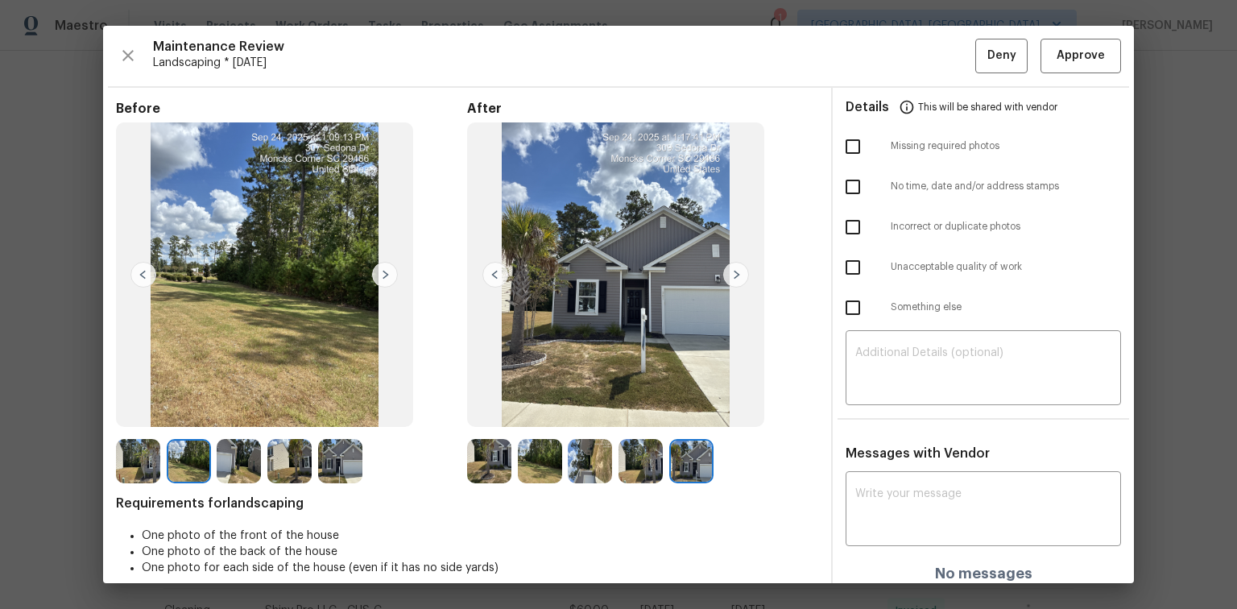
click at [390, 272] on img at bounding box center [385, 275] width 26 height 26
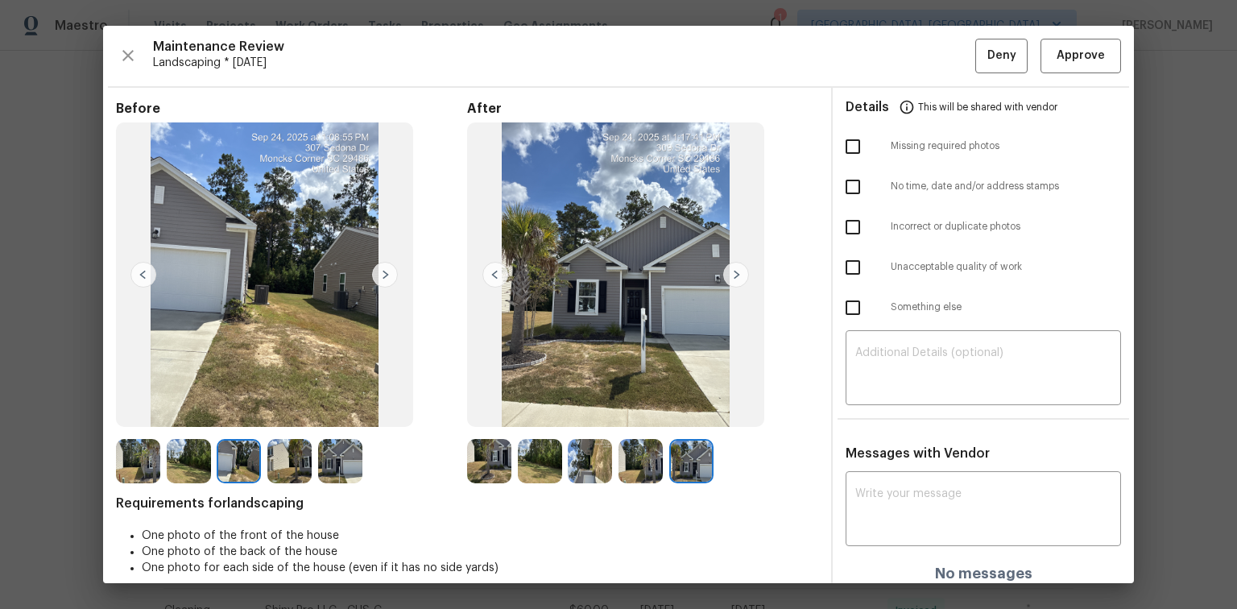
click at [390, 272] on img at bounding box center [385, 275] width 26 height 26
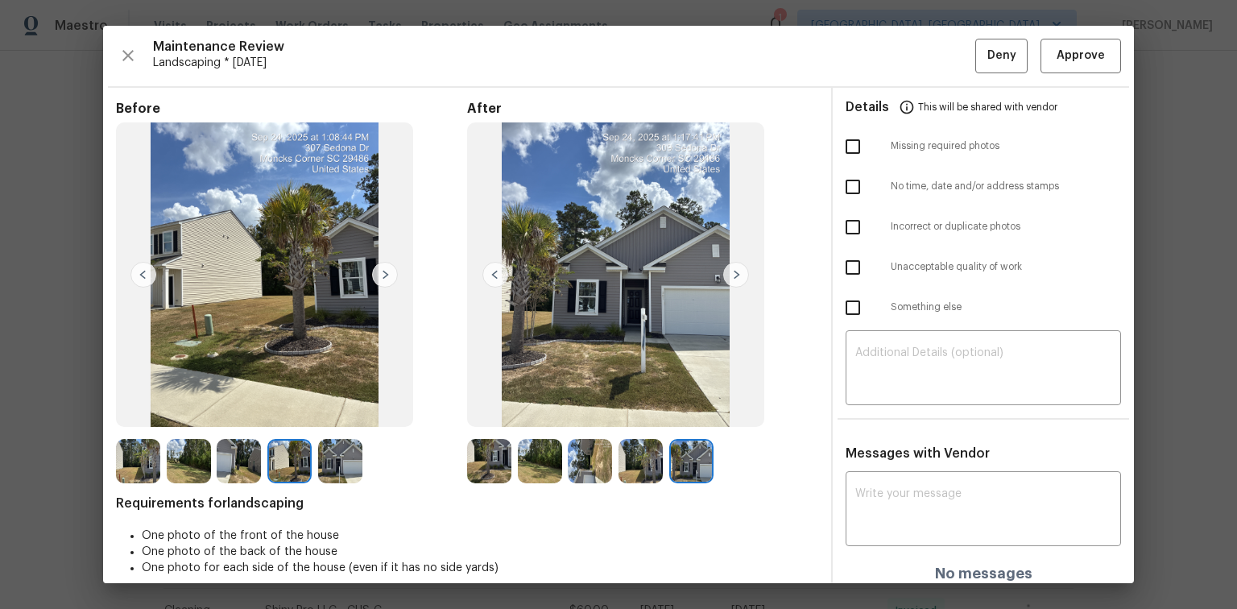
click at [390, 272] on img at bounding box center [385, 275] width 26 height 26
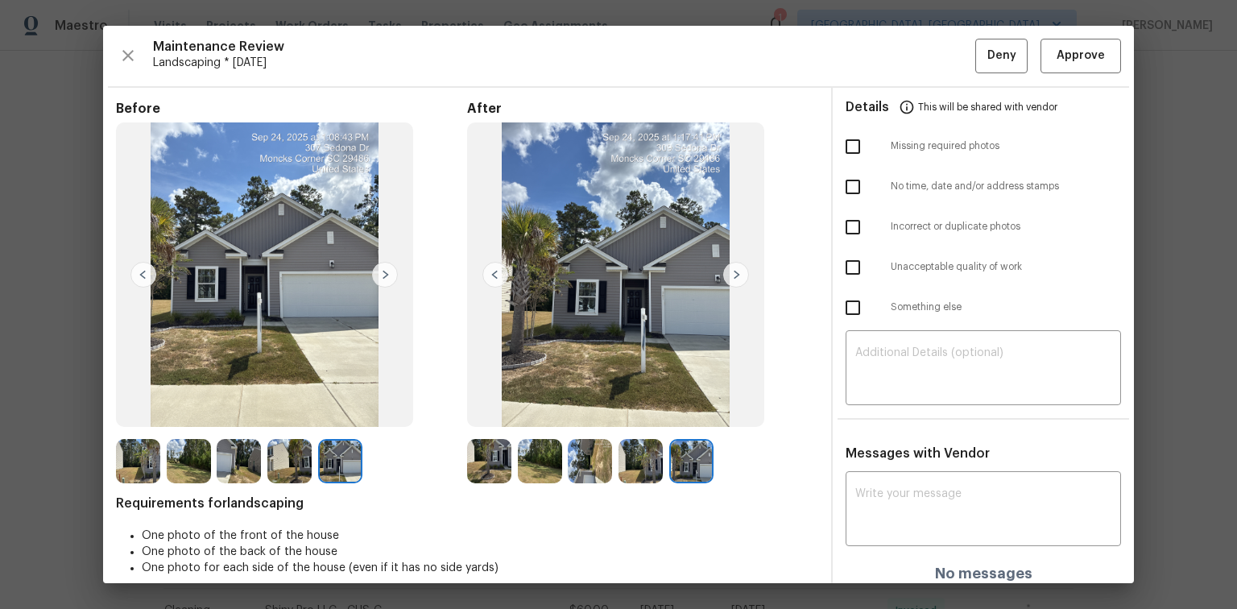
click at [390, 272] on img at bounding box center [385, 275] width 26 height 26
click at [499, 282] on img at bounding box center [495, 275] width 26 height 26
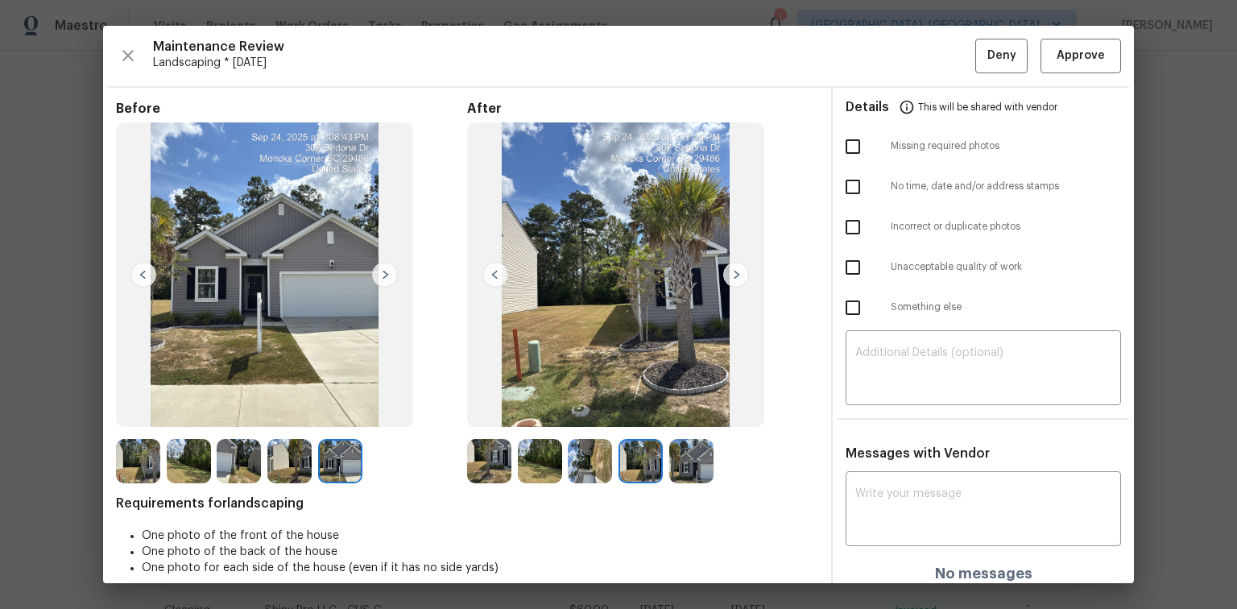
click at [495, 275] on img at bounding box center [495, 275] width 26 height 26
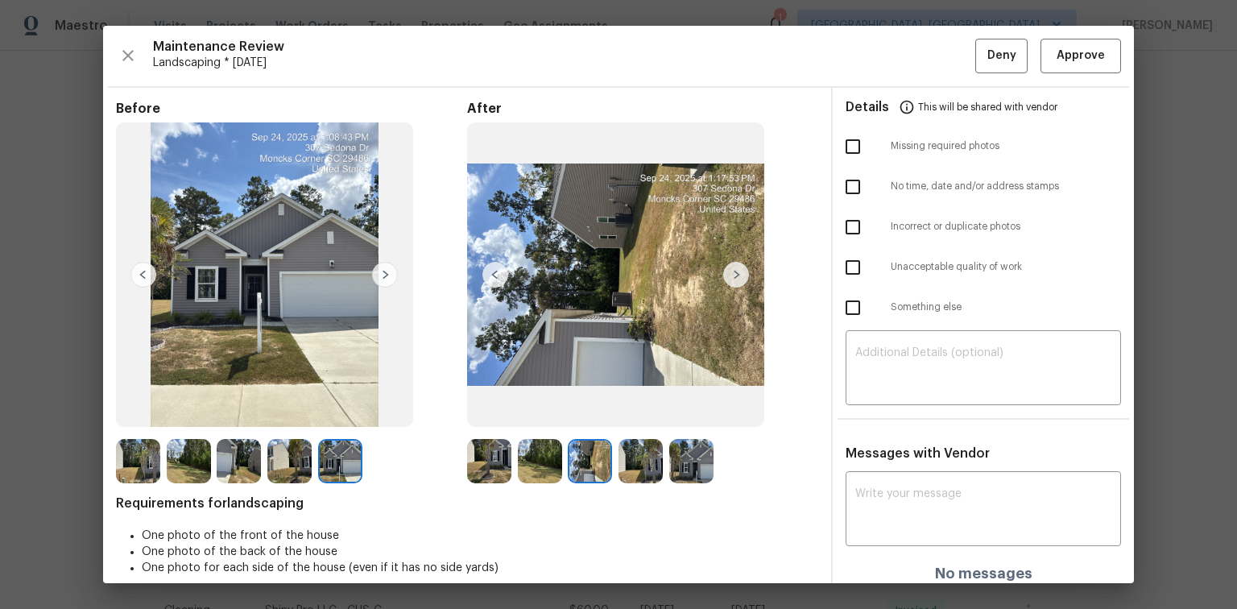
click at [495, 272] on img at bounding box center [495, 275] width 26 height 26
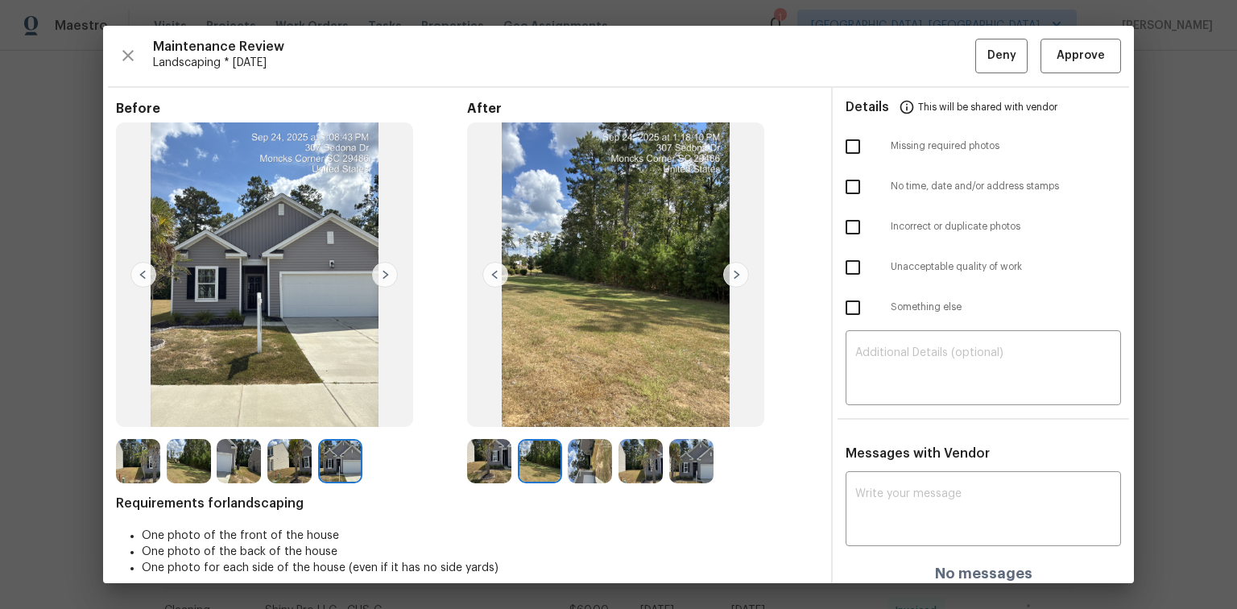
click at [495, 272] on img at bounding box center [495, 275] width 26 height 26
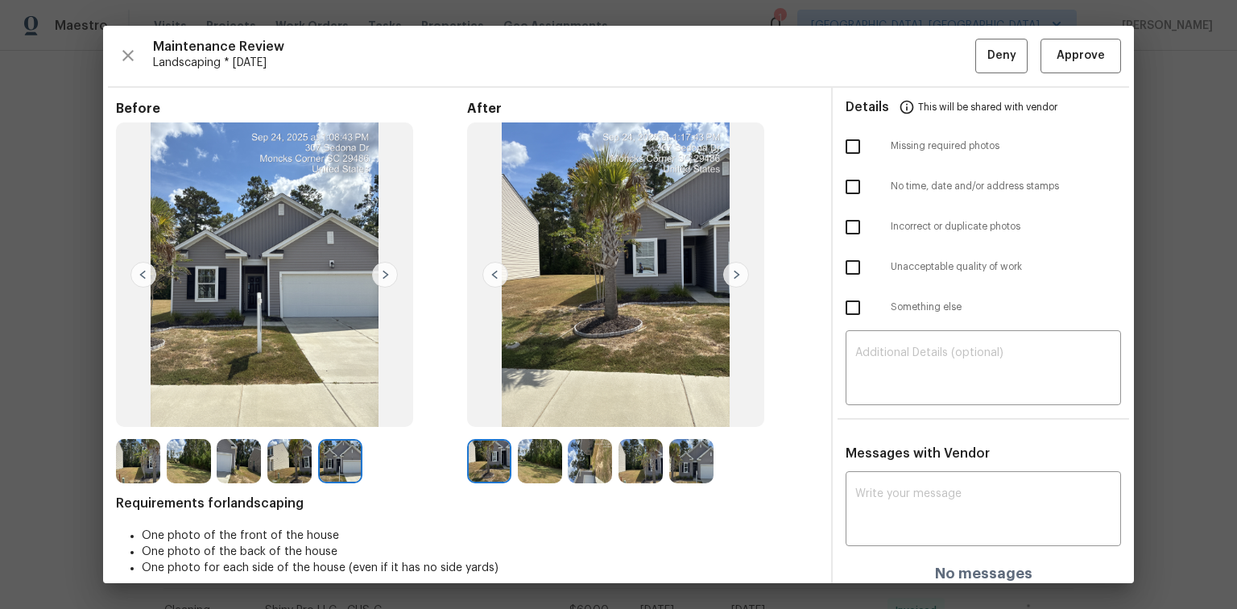
click at [495, 272] on img at bounding box center [495, 275] width 26 height 26
click at [731, 275] on img at bounding box center [736, 275] width 26 height 26
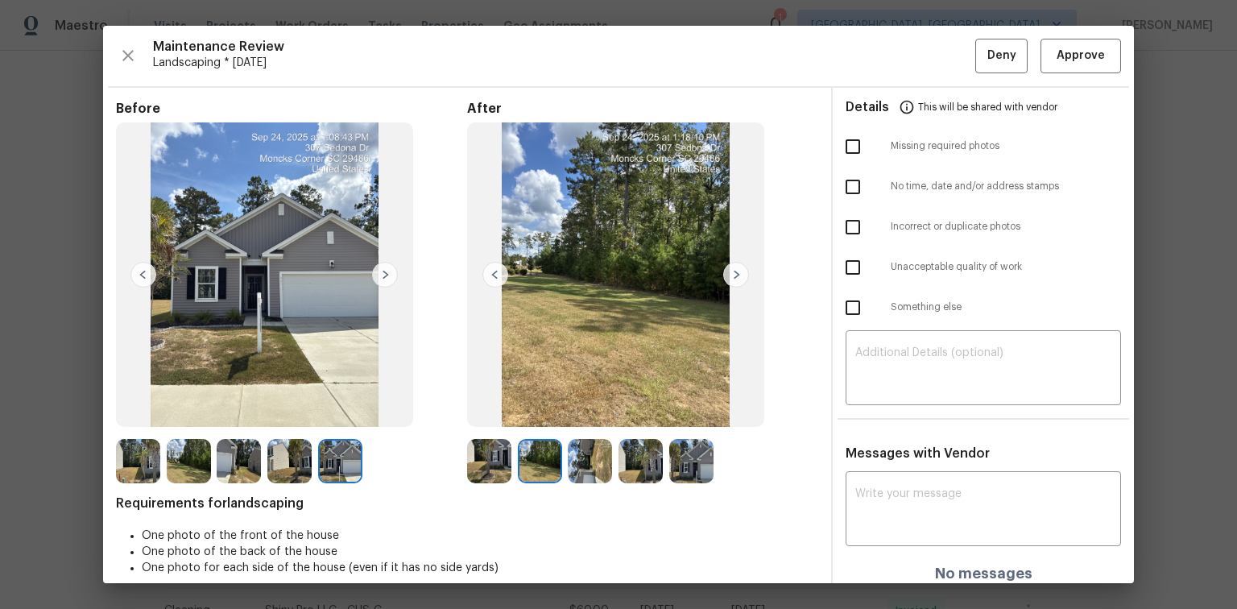
click at [731, 275] on img at bounding box center [736, 275] width 26 height 26
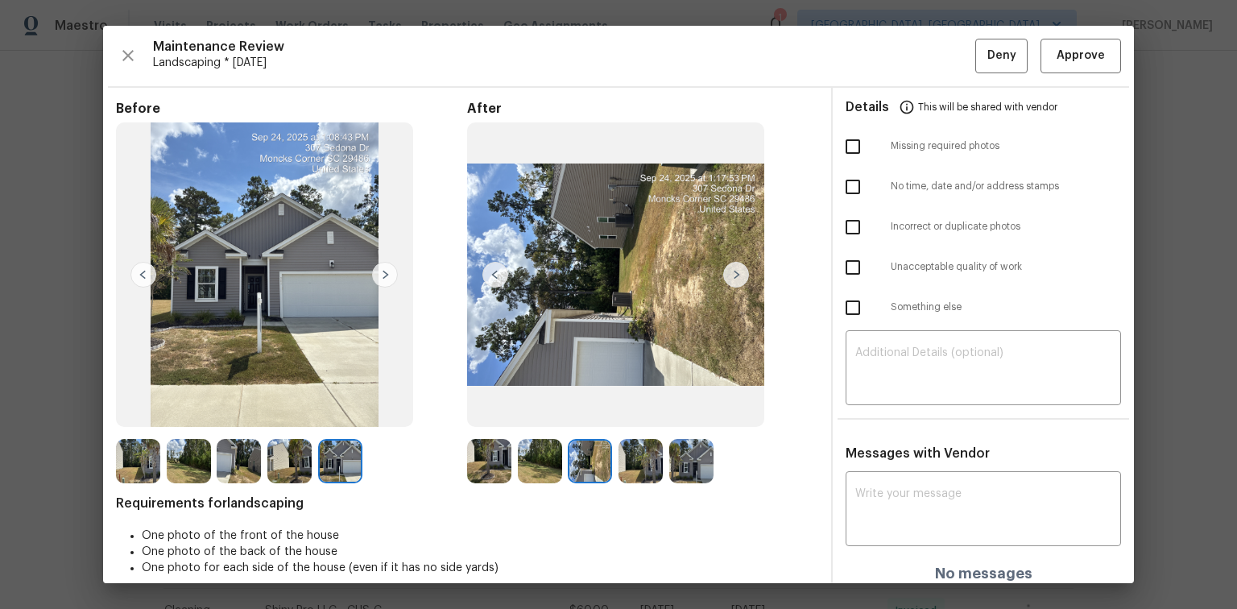
click at [728, 273] on img at bounding box center [736, 275] width 26 height 26
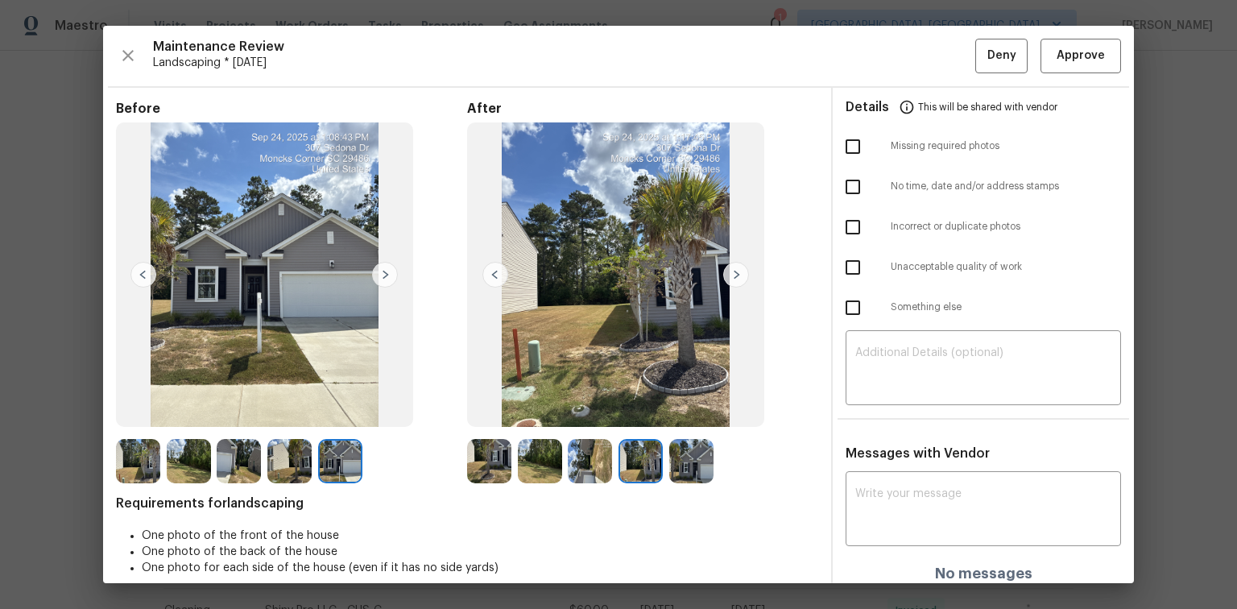
click at [728, 273] on img at bounding box center [736, 275] width 26 height 26
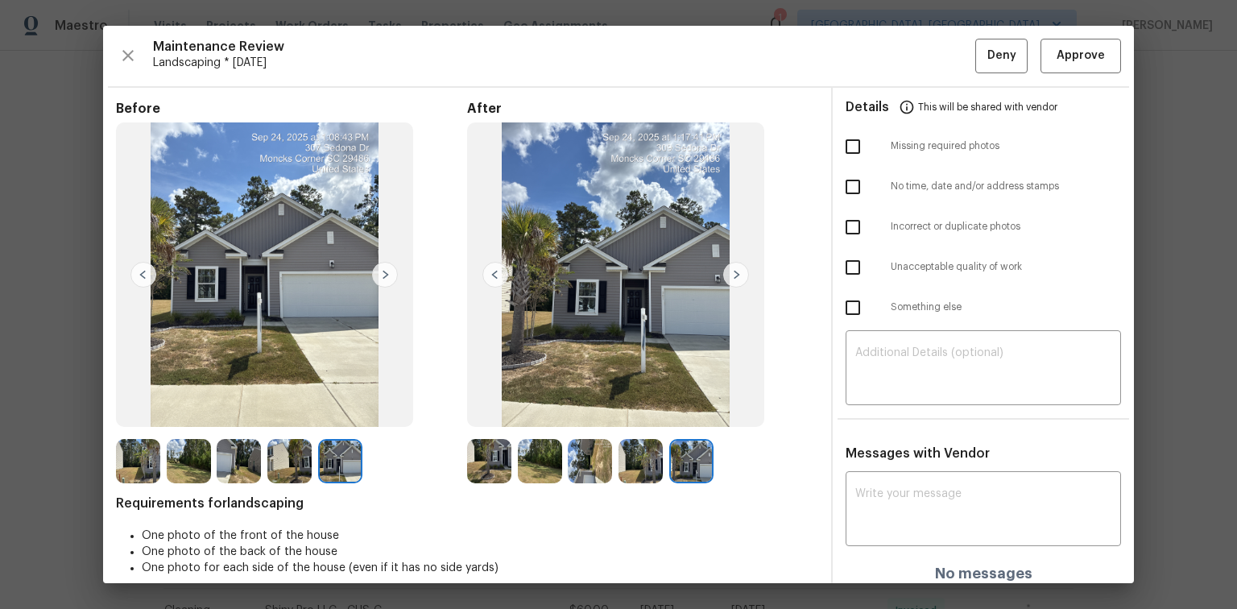
click at [728, 273] on img at bounding box center [736, 275] width 26 height 26
click at [496, 274] on img at bounding box center [495, 275] width 26 height 26
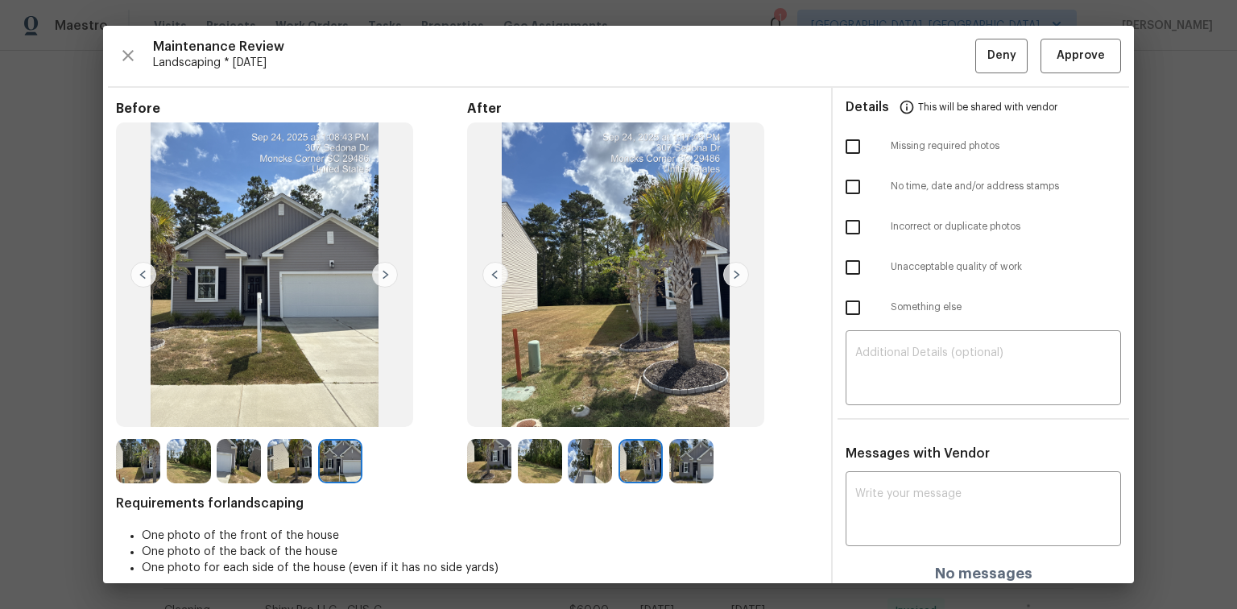
click at [495, 271] on img at bounding box center [495, 275] width 26 height 26
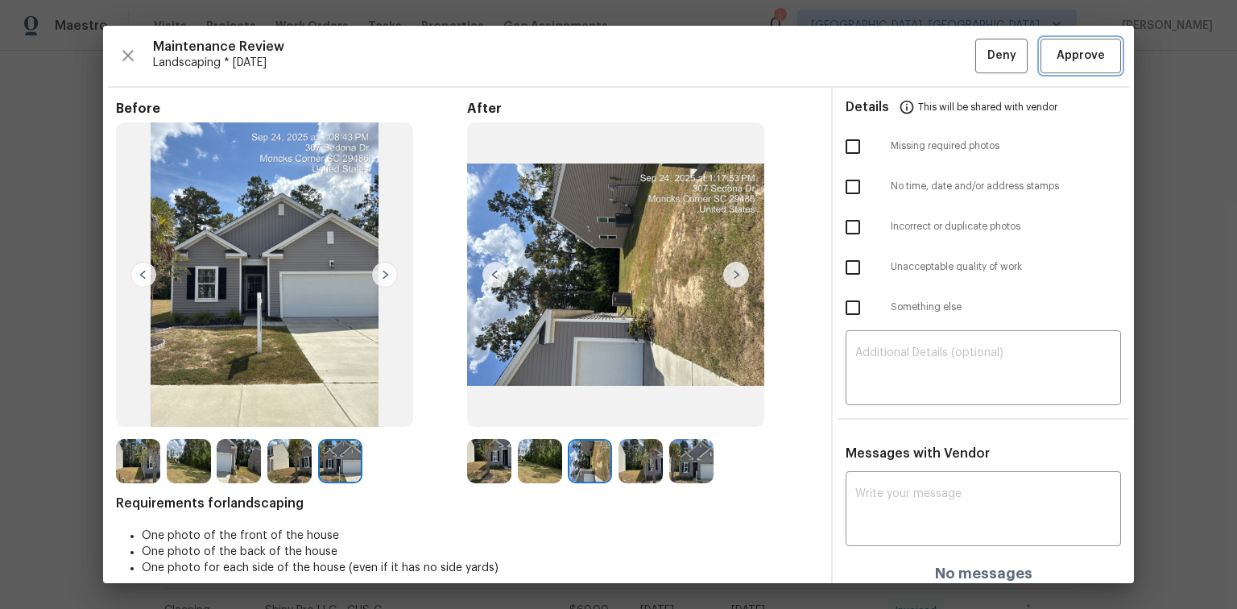
click at [1080, 58] on span "Approve" at bounding box center [1081, 56] width 48 height 20
